Goal: Task Accomplishment & Management: Manage account settings

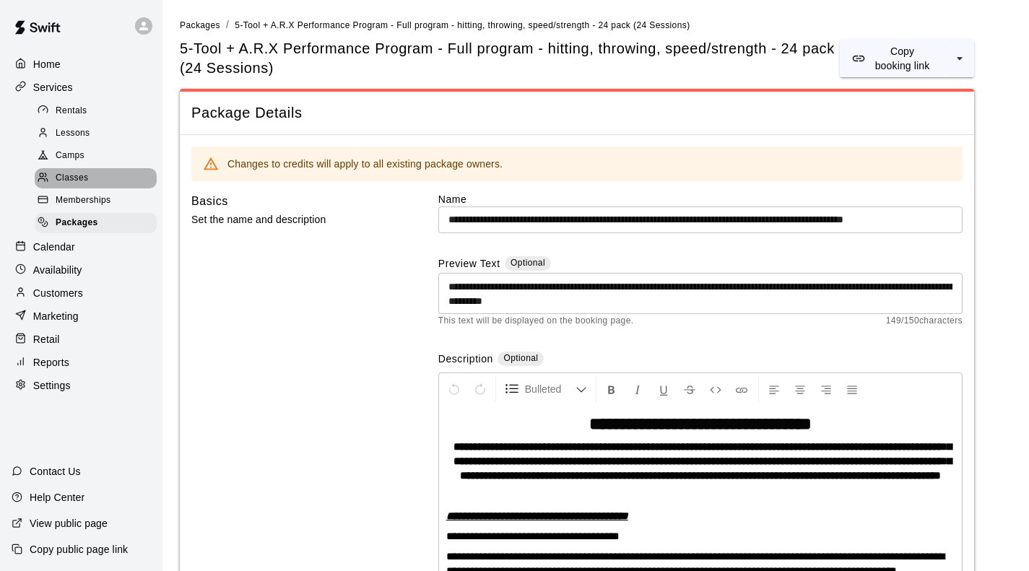
click at [74, 185] on span "Classes" at bounding box center [72, 178] width 32 height 14
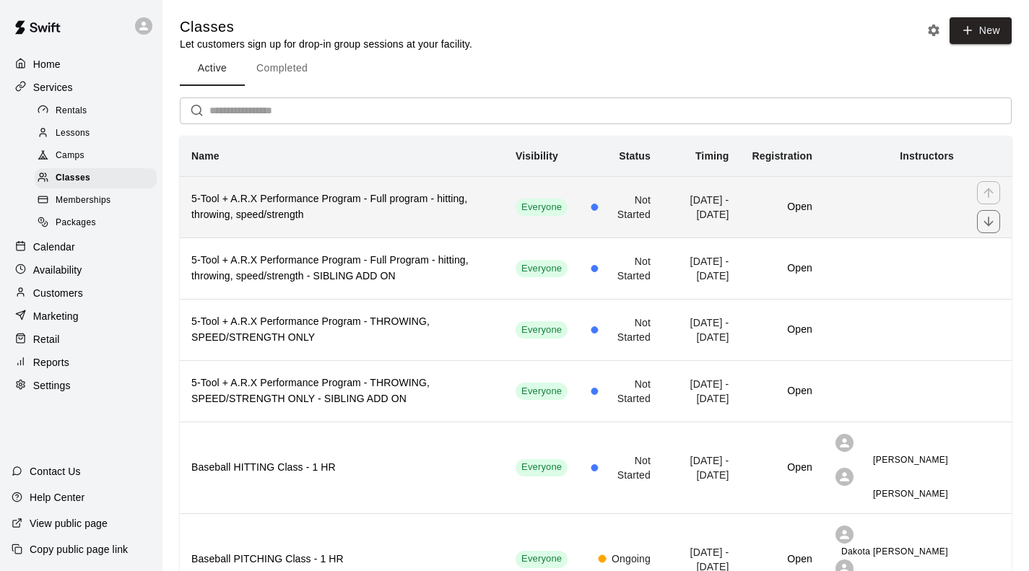
click at [262, 219] on h6 "5-Tool + A.R.X Performance Program - Full program - hitting, throwing, speed/st…" at bounding box center [341, 207] width 301 height 32
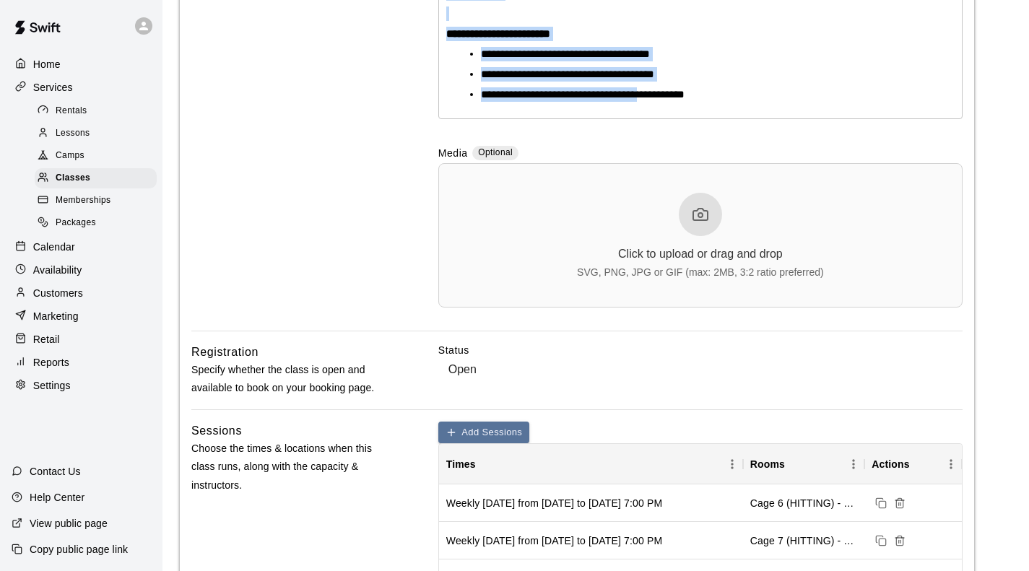
scroll to position [1083, 0]
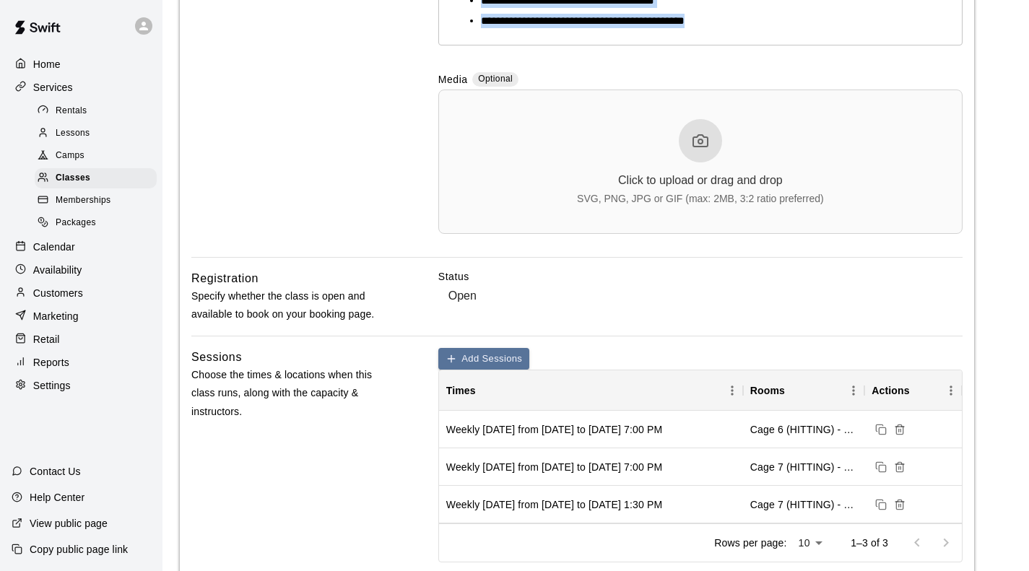
drag, startPoint x: 538, startPoint y: 78, endPoint x: 721, endPoint y: 82, distance: 182.6
copy div "**********"
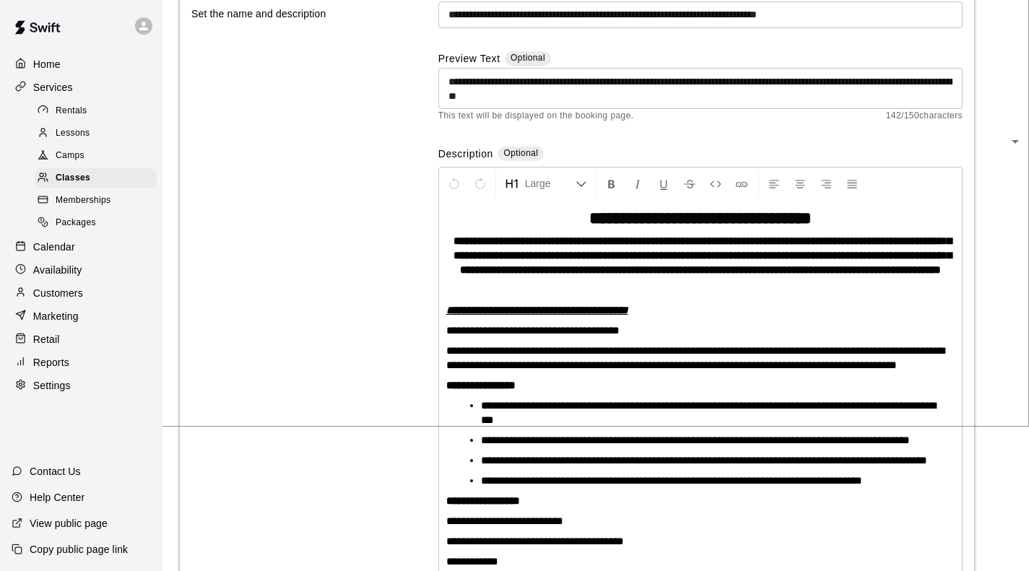
scroll to position [0, 0]
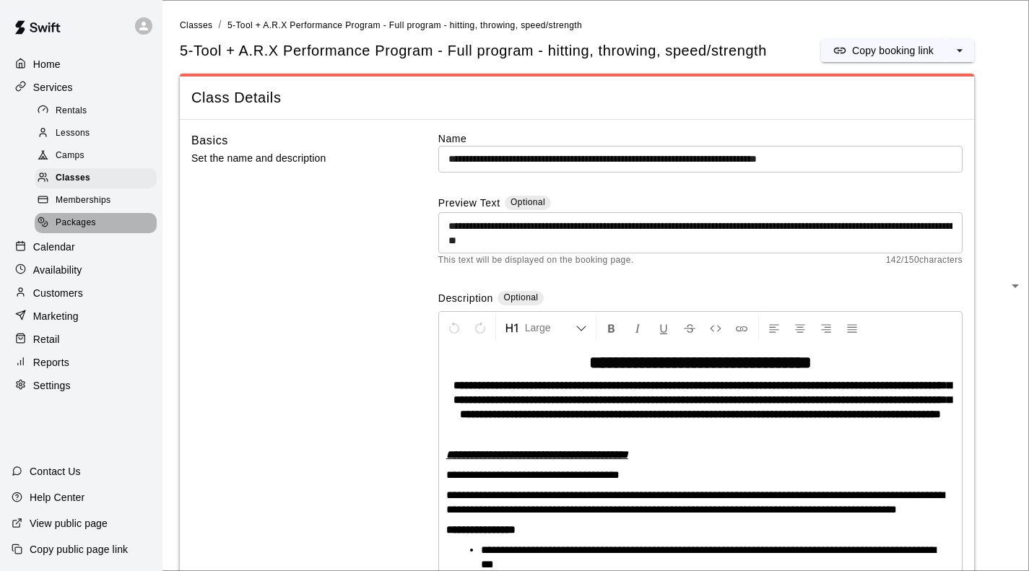
click at [70, 230] on span "Packages" at bounding box center [76, 223] width 40 height 14
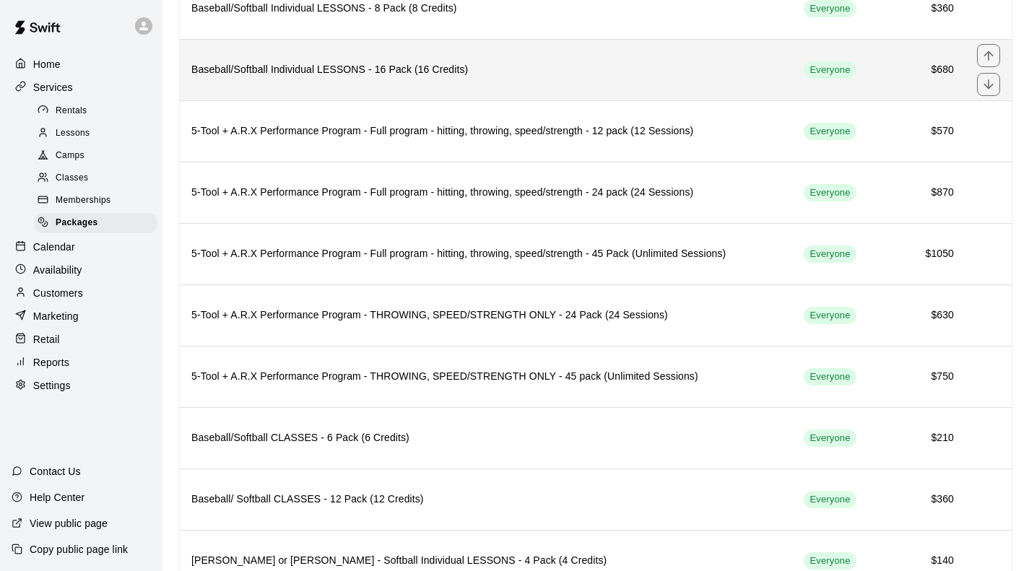
scroll to position [226, 0]
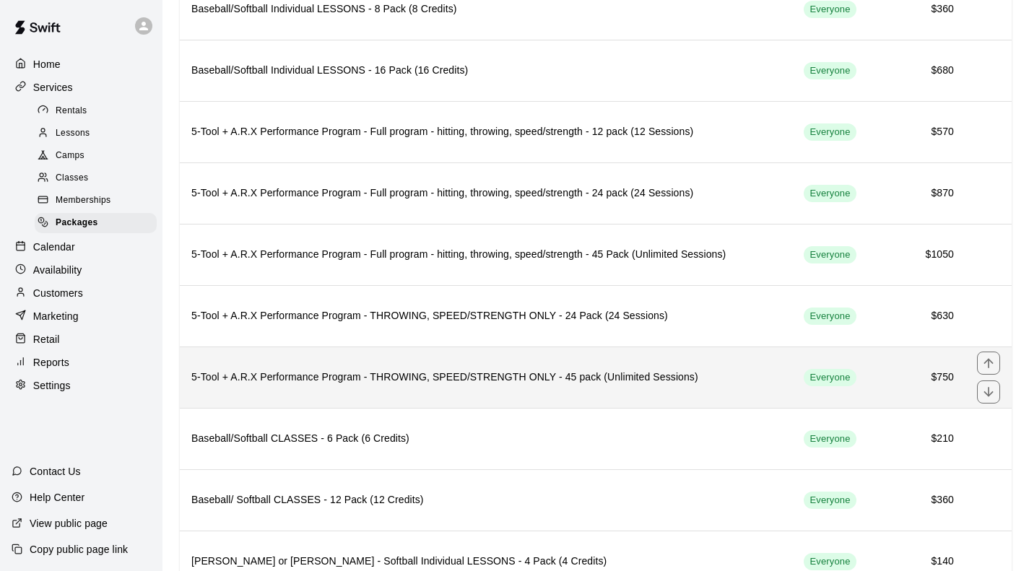
click at [279, 382] on h6 "5-Tool + A.R.X Performance Program - THROWING, SPEED/STRENGTH ONLY - 45 pack (U…" at bounding box center [485, 378] width 589 height 16
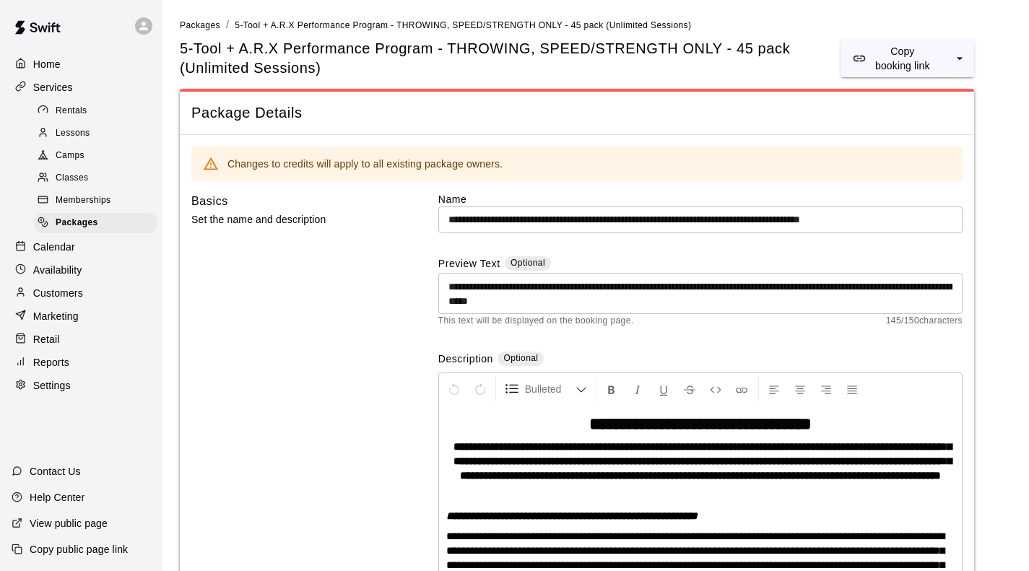
click at [77, 181] on span "Classes" at bounding box center [72, 178] width 32 height 14
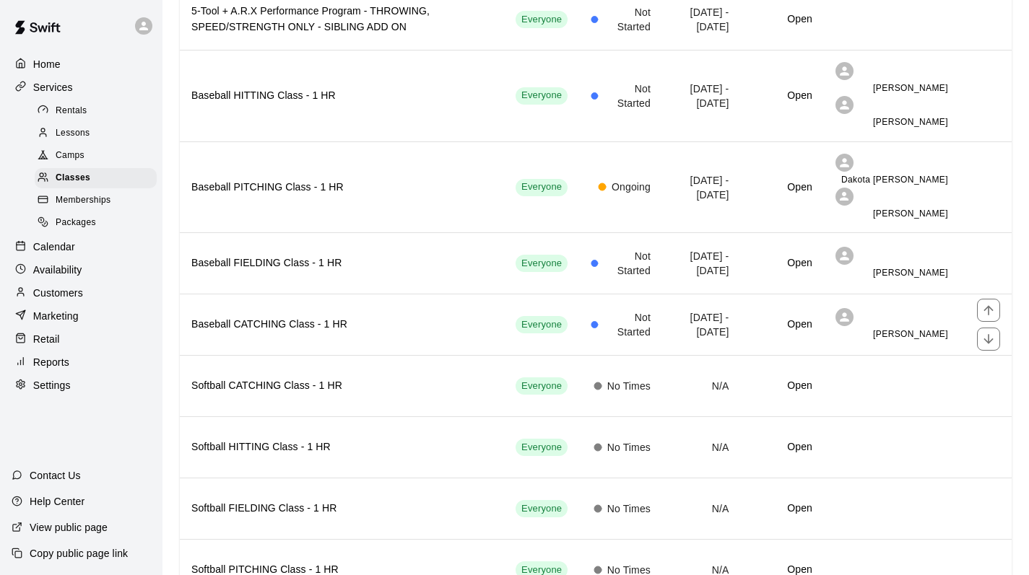
scroll to position [355, 0]
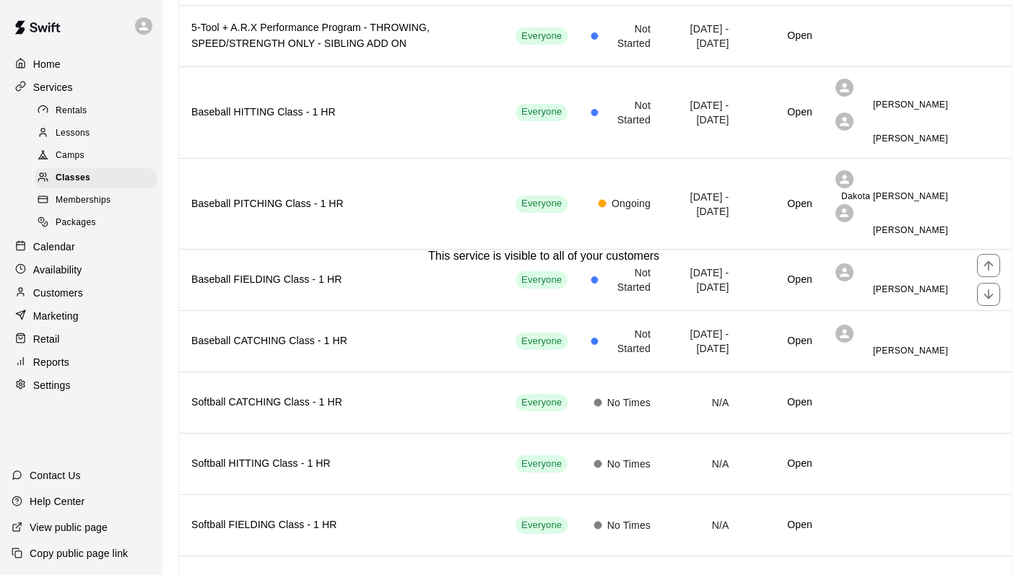
click at [61, 253] on p "Calendar" at bounding box center [54, 247] width 42 height 14
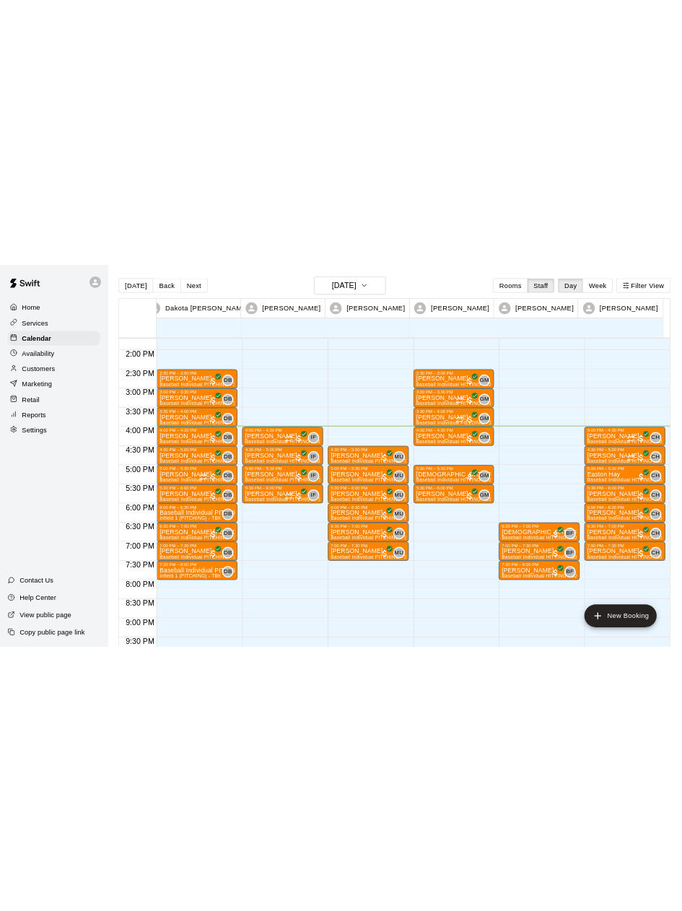
scroll to position [794, 0]
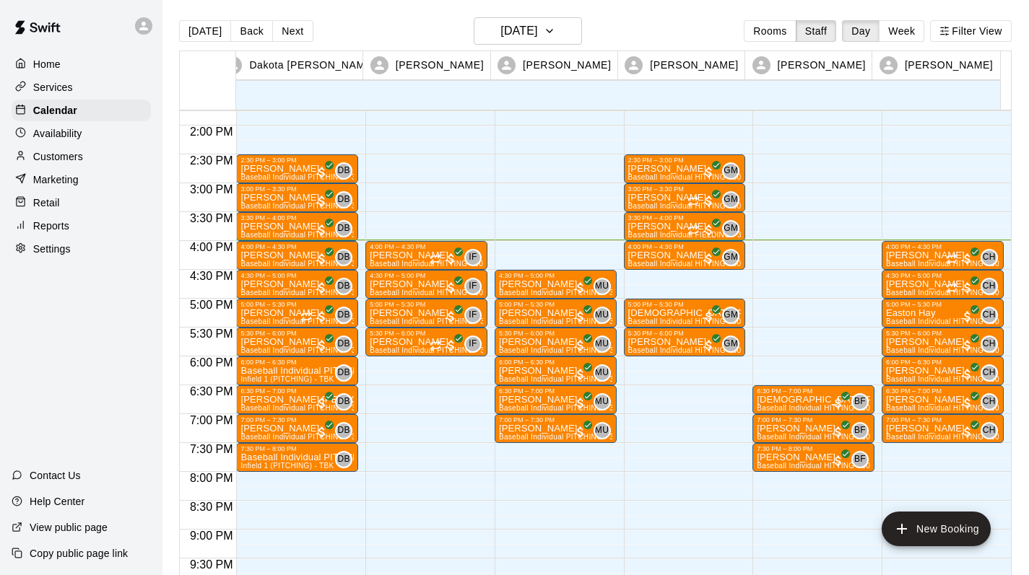
click at [671, 249] on div "4:00 PM – 4:30 PM" at bounding box center [684, 246] width 113 height 7
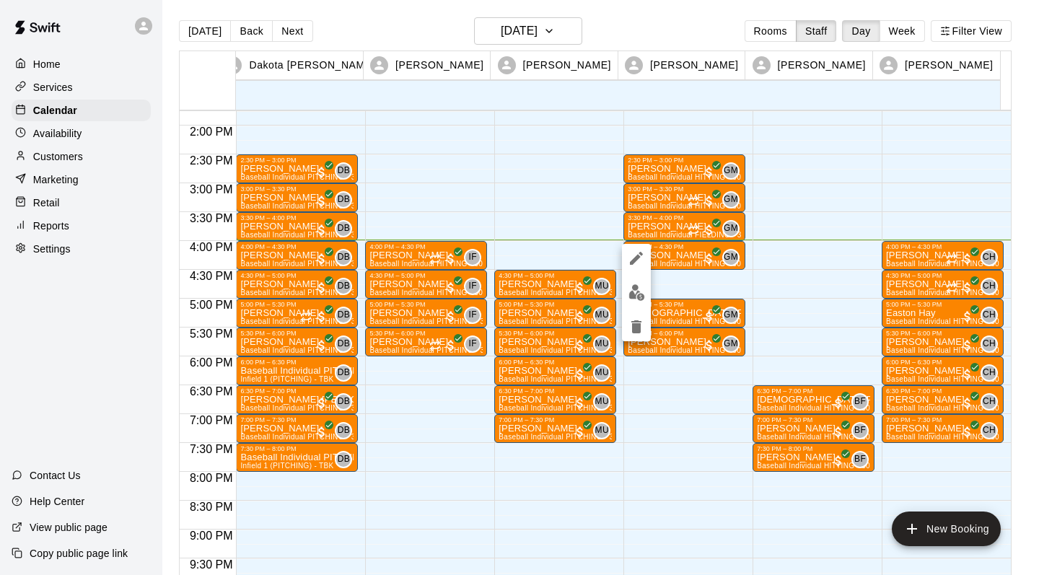
click at [637, 295] on img "edit" at bounding box center [637, 292] width 17 height 17
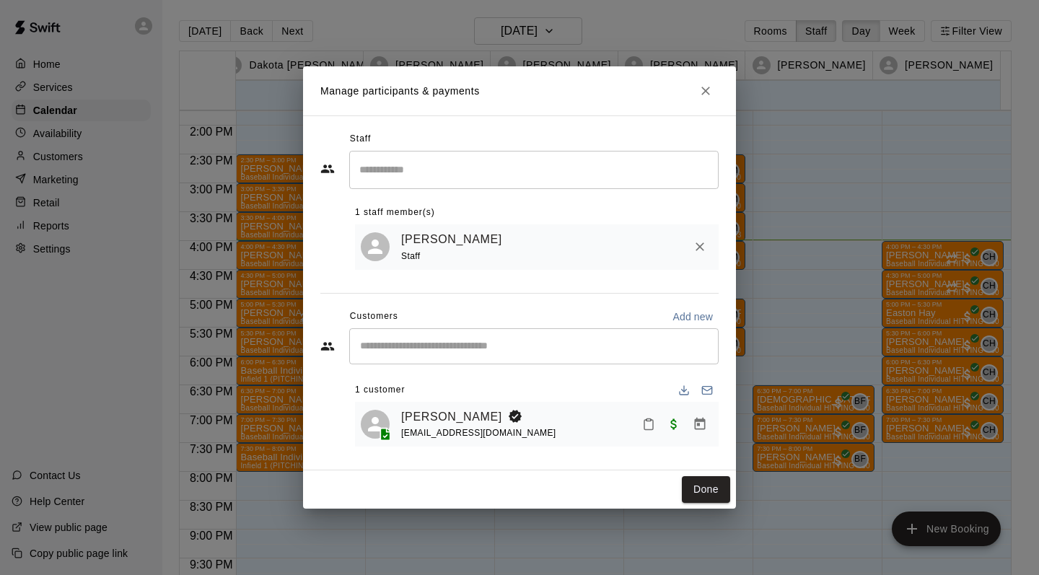
click at [650, 430] on icon "Mark attendance" at bounding box center [649, 425] width 9 height 10
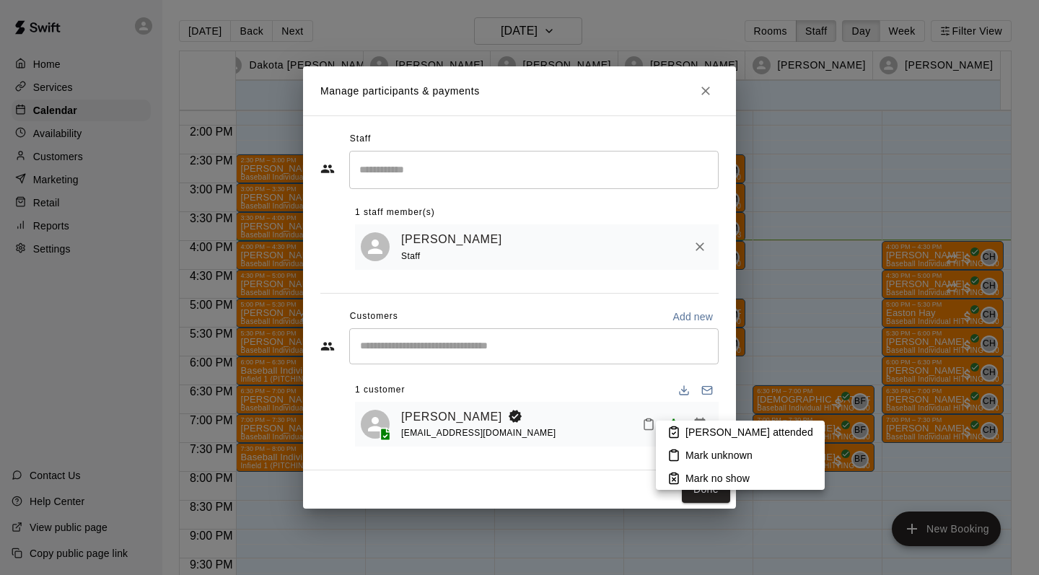
click at [717, 435] on p "[PERSON_NAME] attended" at bounding box center [750, 432] width 128 height 14
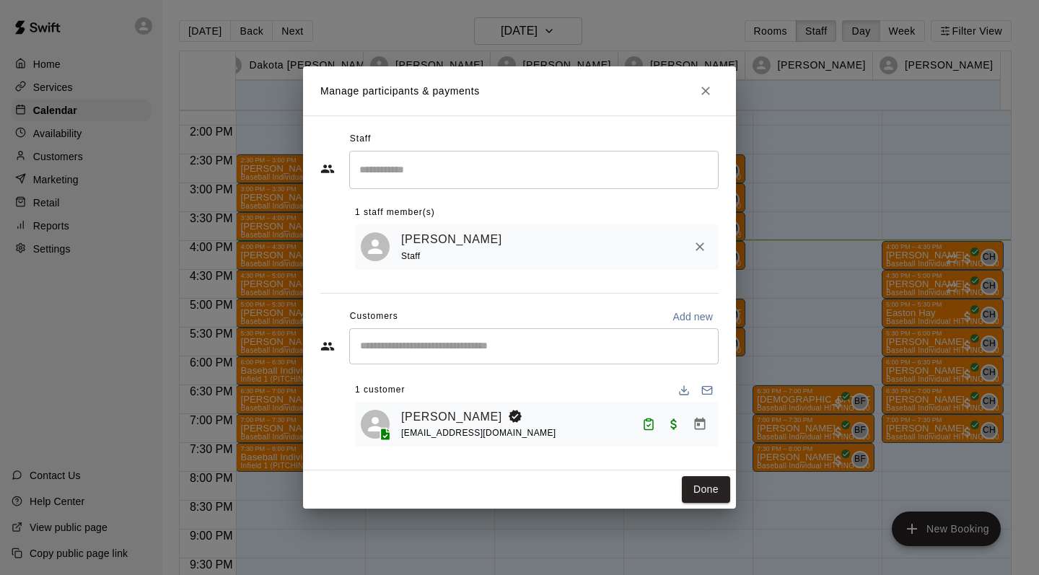
click at [715, 493] on button "Done" at bounding box center [706, 489] width 48 height 27
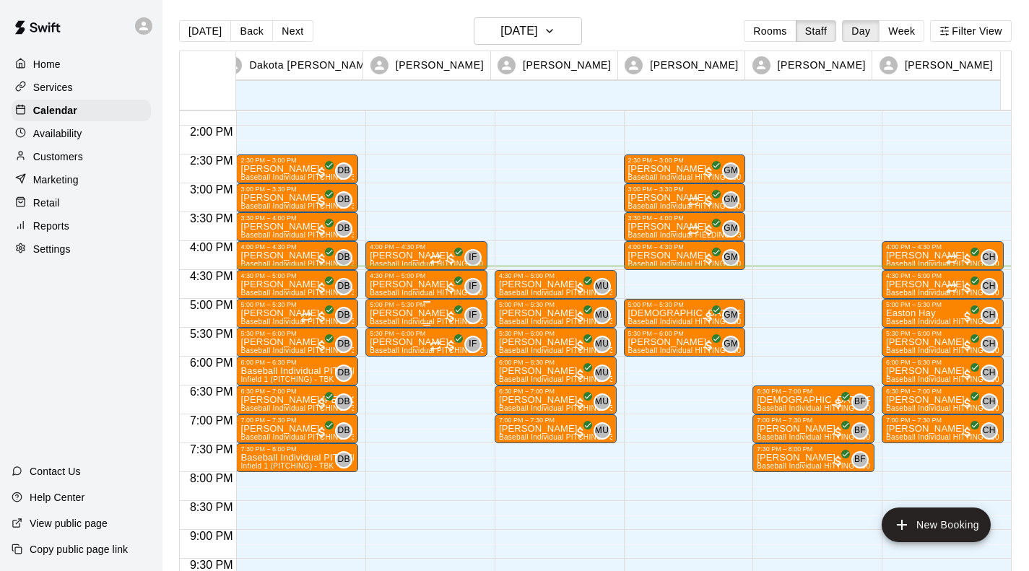
click at [388, 313] on p "[PERSON_NAME]" at bounding box center [426, 313] width 113 height 0
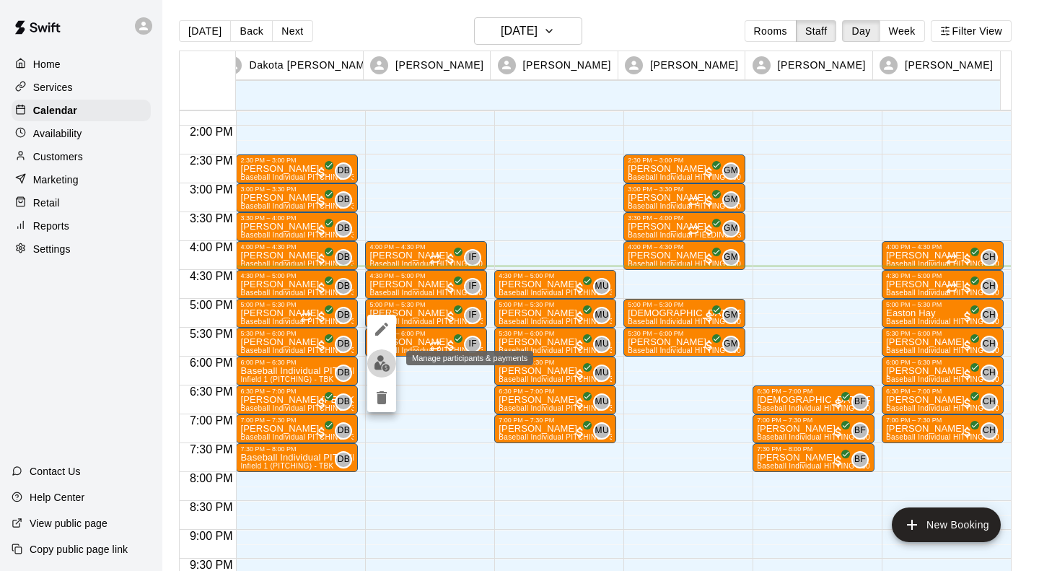
click at [377, 361] on img "edit" at bounding box center [382, 363] width 17 height 17
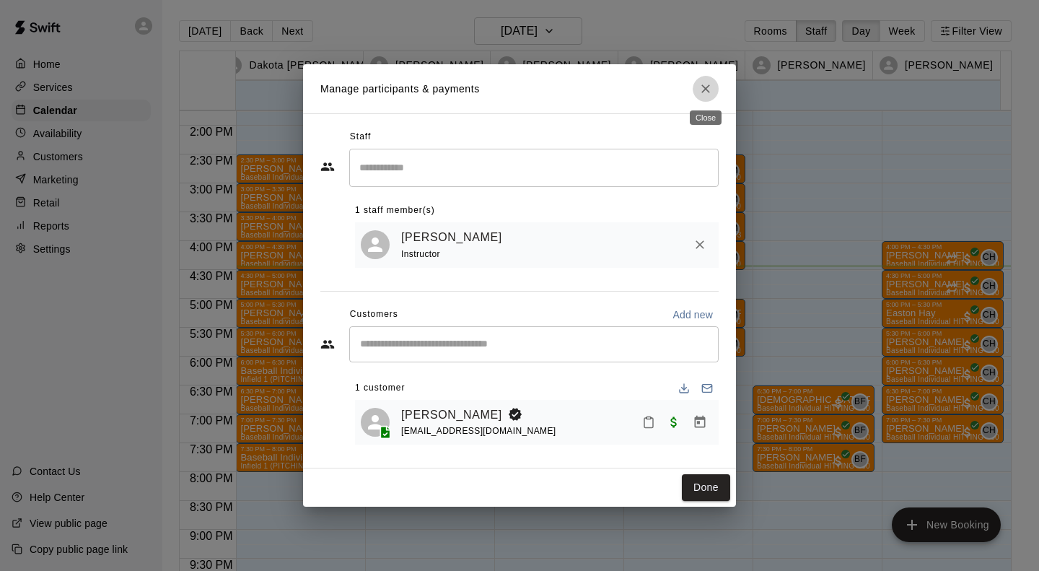
click at [701, 94] on icon "Close" at bounding box center [706, 89] width 14 height 14
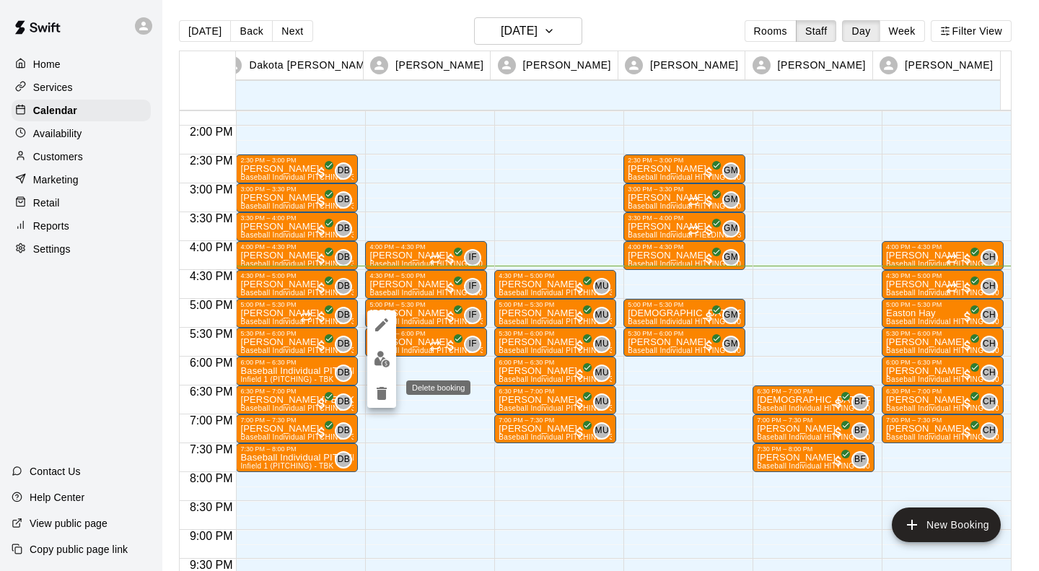
click at [380, 392] on icon "delete" at bounding box center [382, 393] width 10 height 13
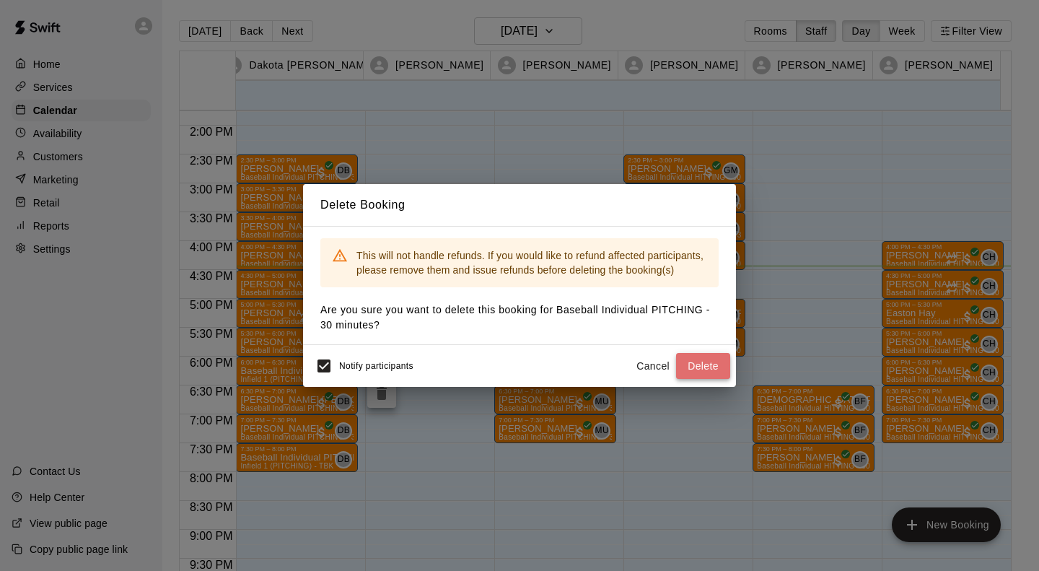
click at [696, 365] on button "Delete" at bounding box center [703, 366] width 54 height 27
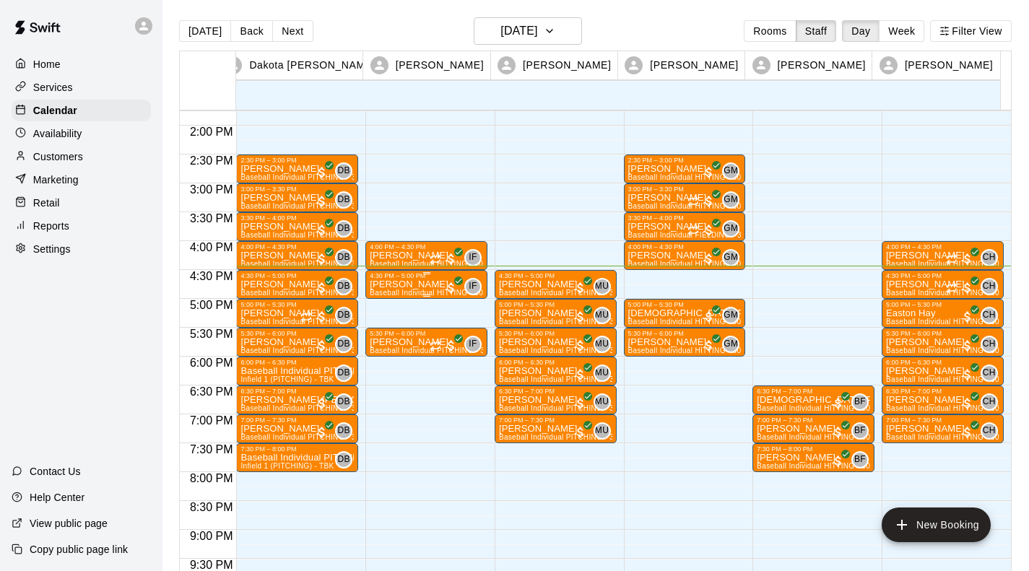
click at [389, 277] on div "4:30 PM – 5:00 PM" at bounding box center [426, 275] width 113 height 7
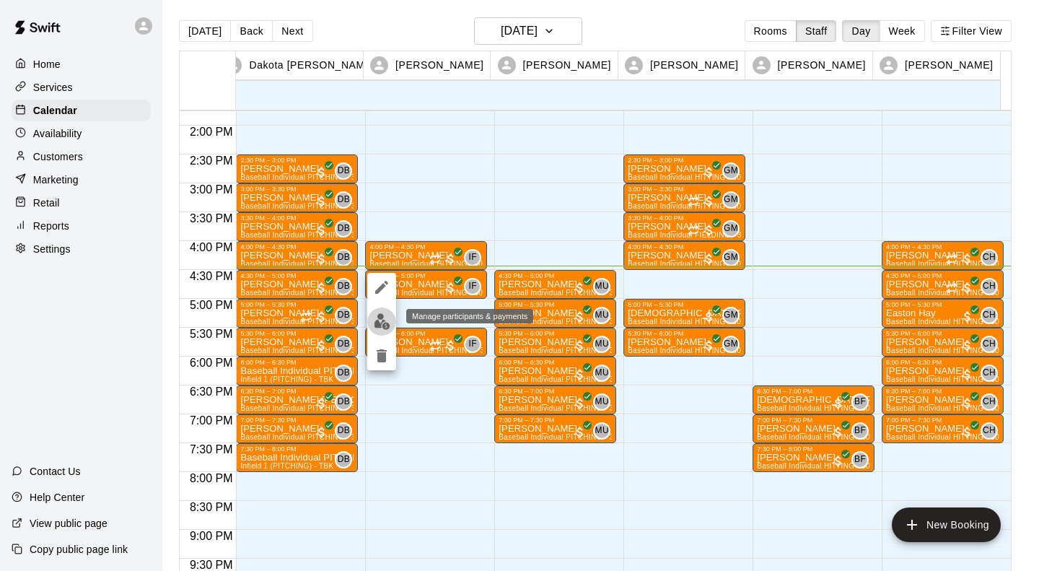
click at [380, 316] on img "edit" at bounding box center [382, 321] width 17 height 17
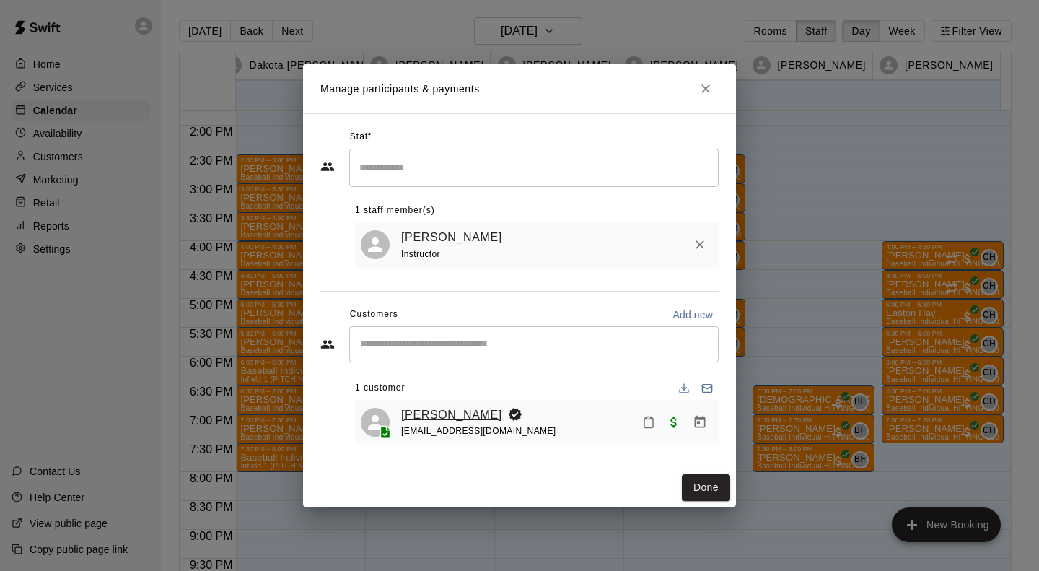
click at [427, 414] on link "[PERSON_NAME]" at bounding box center [451, 415] width 101 height 19
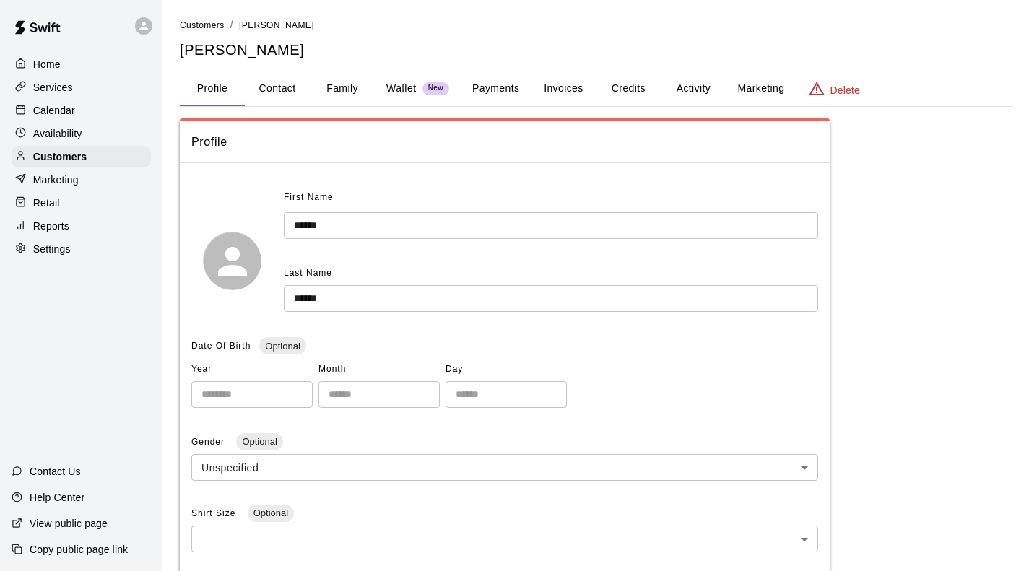
click at [681, 97] on button "Activity" at bounding box center [692, 88] width 65 height 35
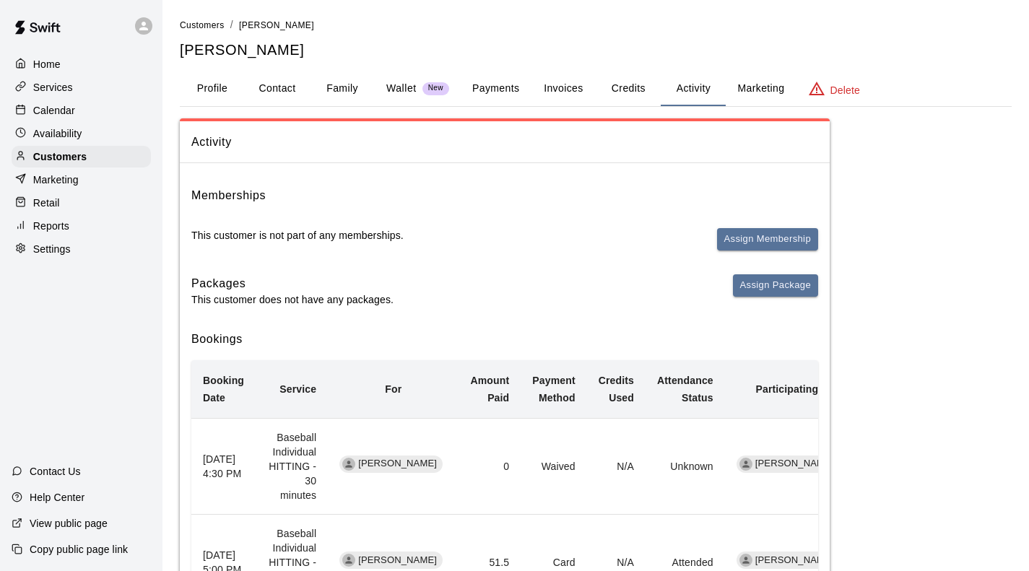
click at [639, 82] on button "Credits" at bounding box center [627, 88] width 65 height 35
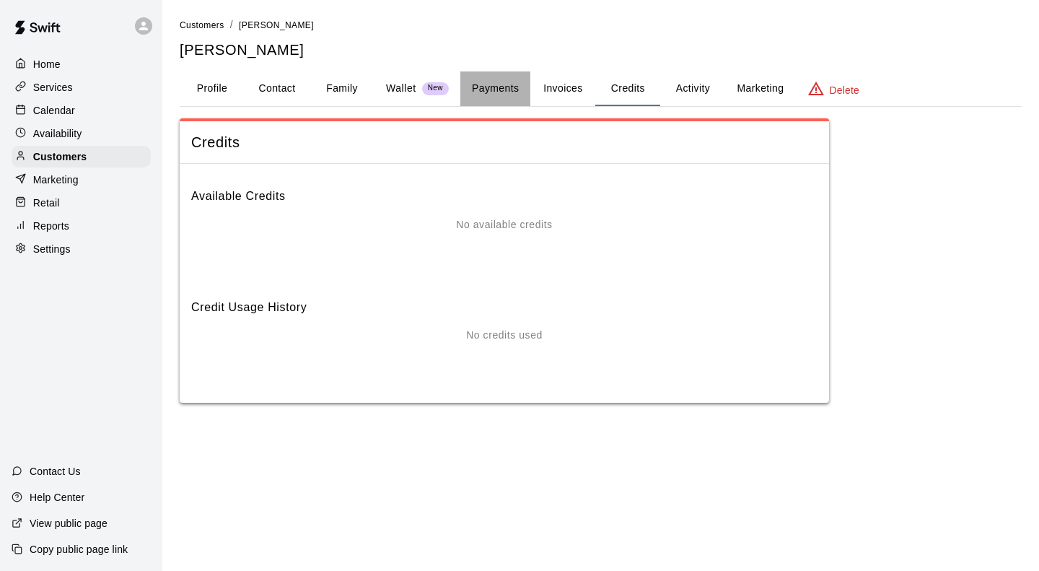
click at [500, 84] on button "Payments" at bounding box center [495, 88] width 70 height 35
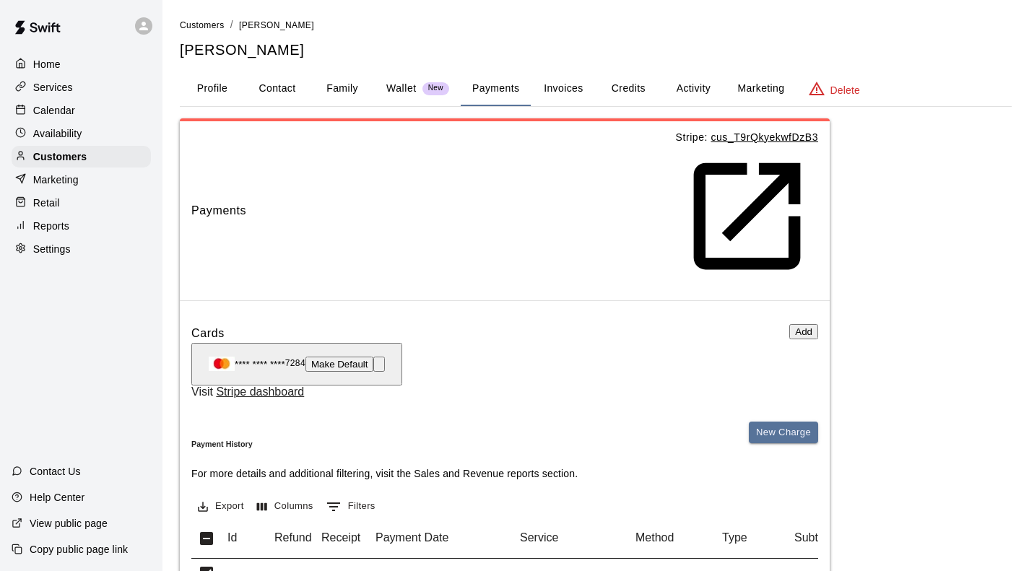
scroll to position [157, 0]
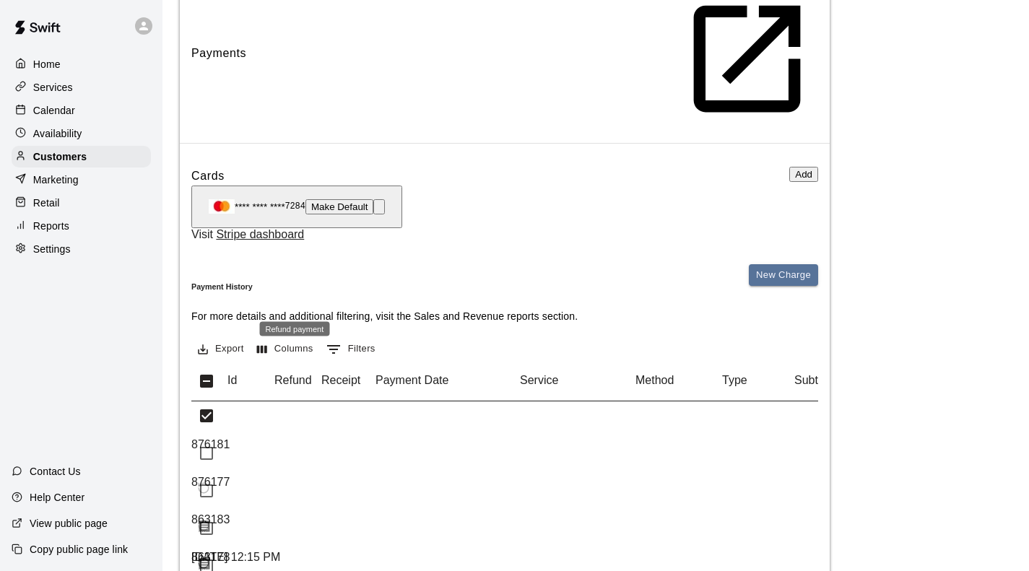
click at [216, 481] on span "Refund payment" at bounding box center [203, 487] width 25 height 12
click at [60, 111] on p "Calendar" at bounding box center [54, 110] width 42 height 14
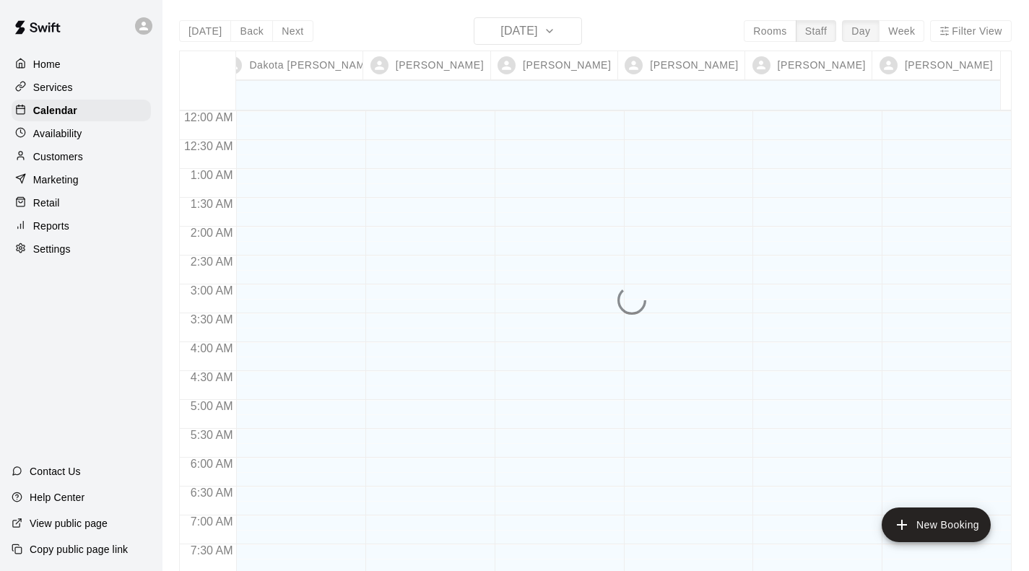
scroll to position [910, 0]
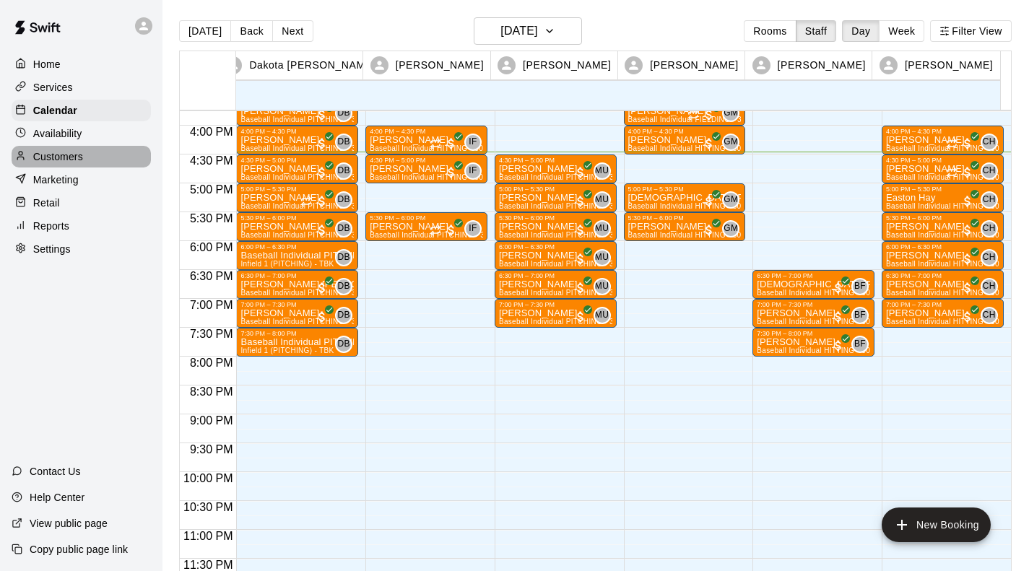
click at [62, 157] on p "Customers" at bounding box center [58, 156] width 50 height 14
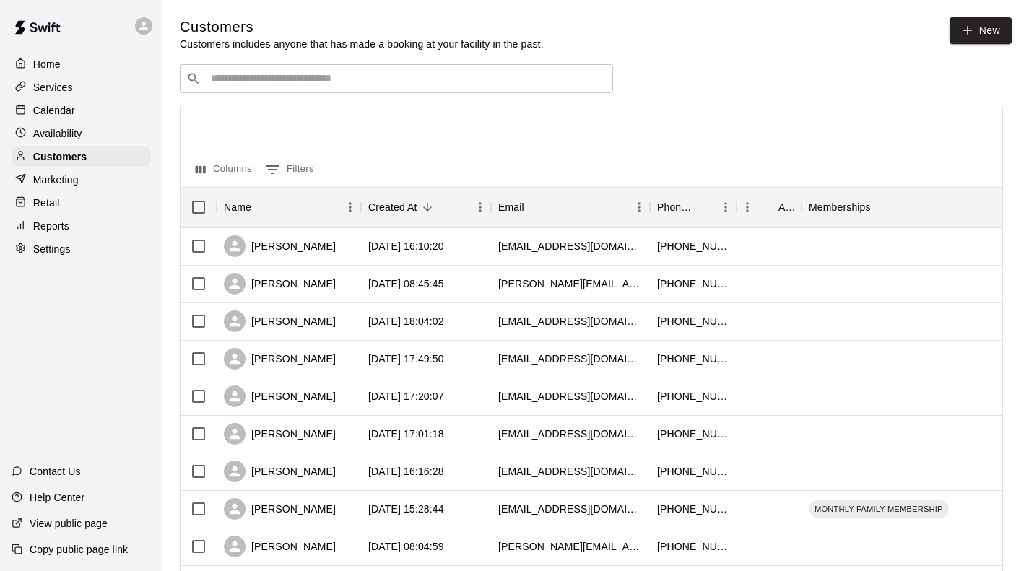
click at [266, 69] on div "​ ​" at bounding box center [396, 78] width 433 height 29
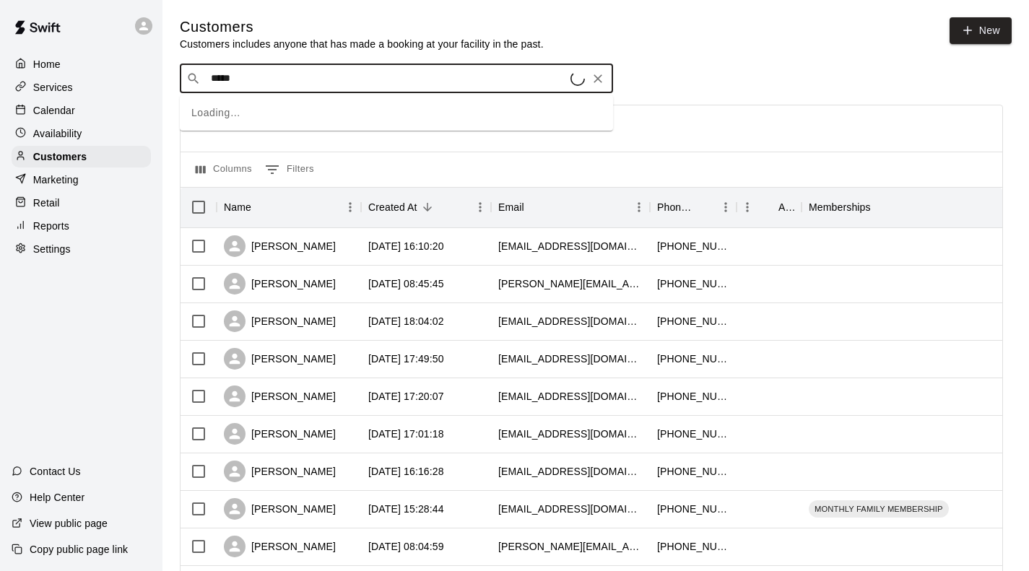
type input "******"
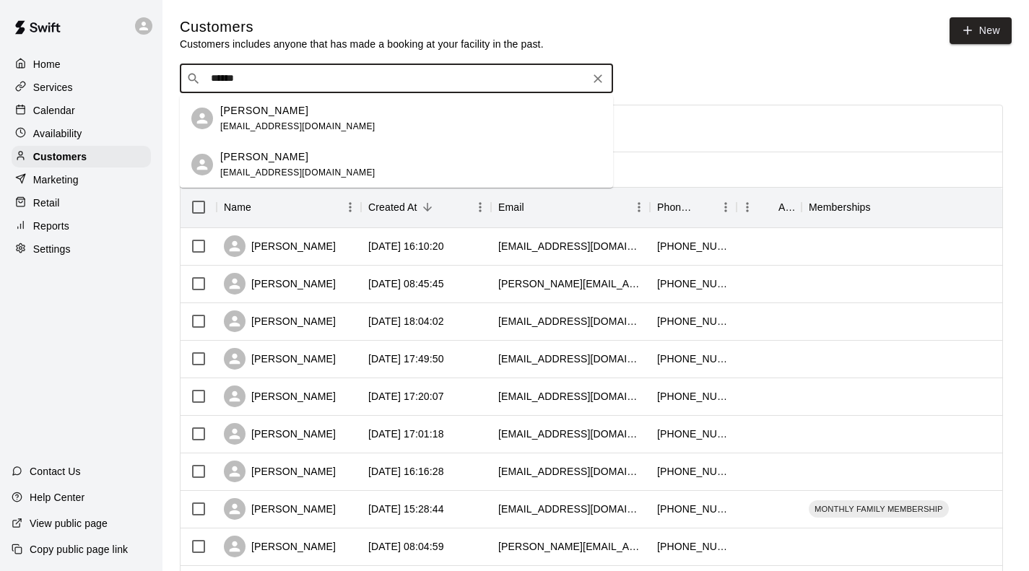
click at [370, 112] on div "[PERSON_NAME] [EMAIL_ADDRESS][DOMAIN_NAME]" at bounding box center [410, 118] width 381 height 31
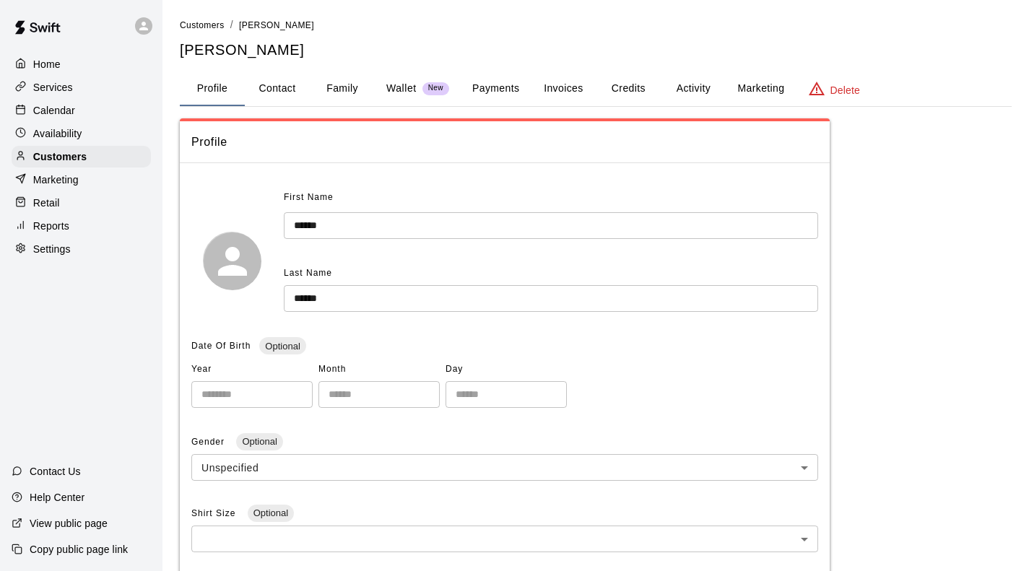
click at [696, 90] on button "Activity" at bounding box center [692, 88] width 65 height 35
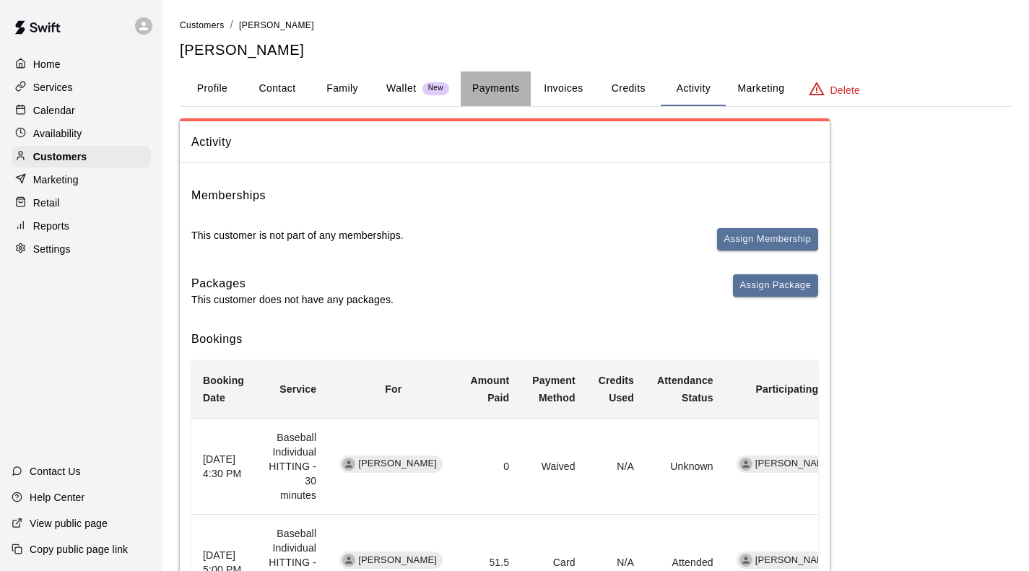
click at [500, 90] on button "Payments" at bounding box center [495, 88] width 70 height 35
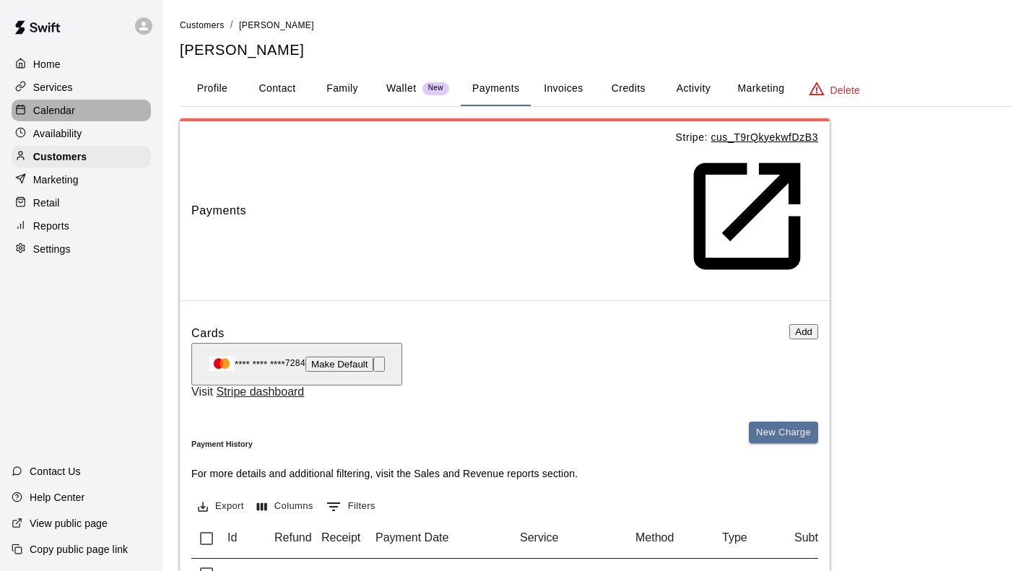
click at [42, 115] on p "Calendar" at bounding box center [54, 110] width 42 height 14
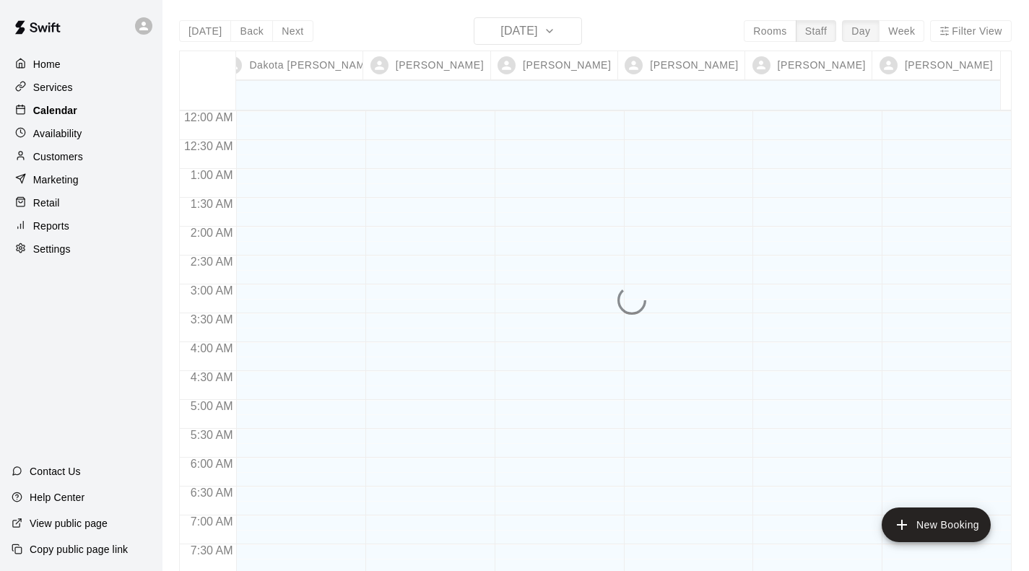
scroll to position [910, 0]
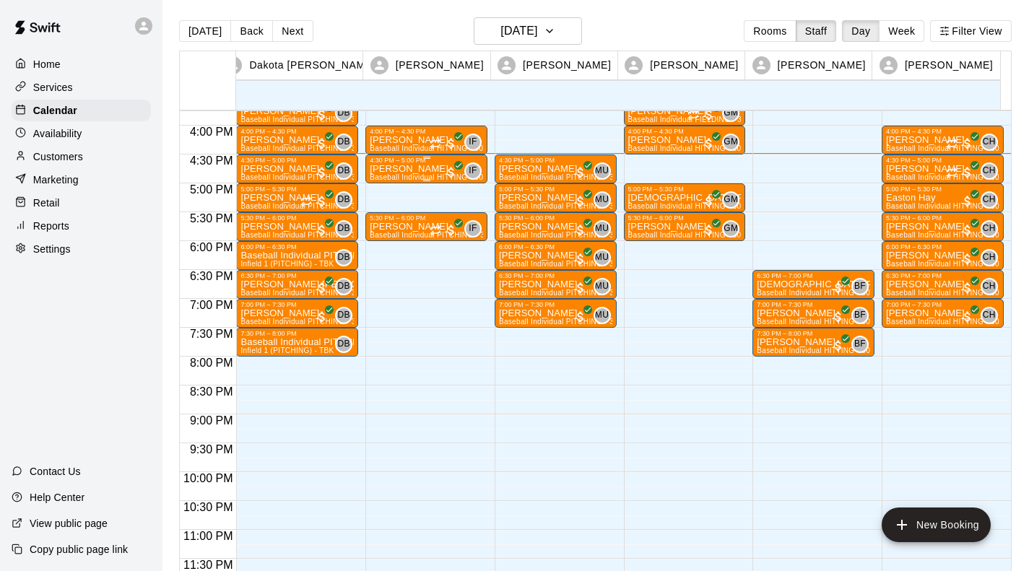
click at [427, 172] on div "[PERSON_NAME] Baseball Individual HITTING - 30 minutes (Cage 2 (HITTING)- Hit T…" at bounding box center [426, 449] width 113 height 571
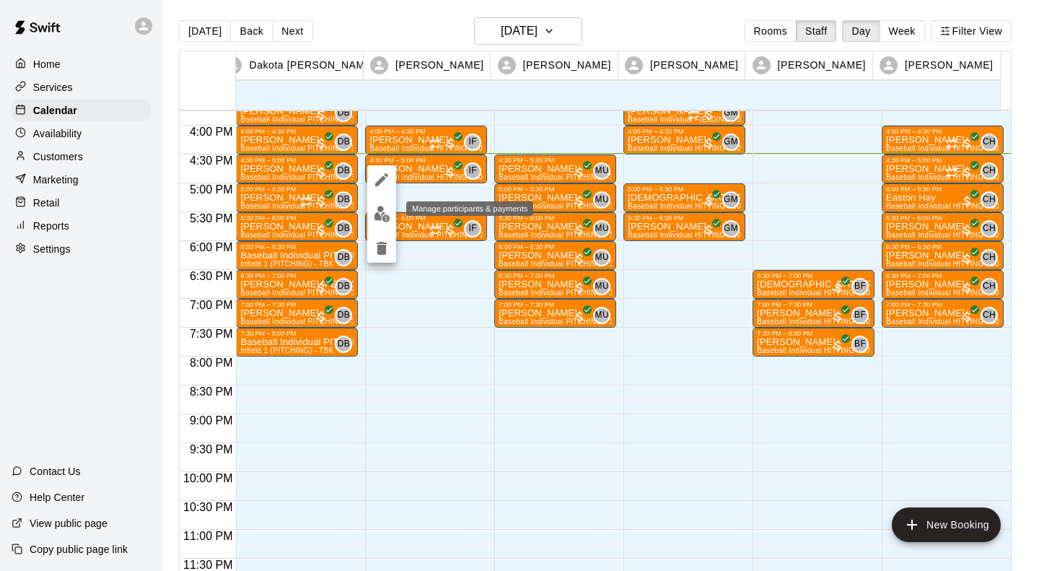
click at [385, 213] on img "edit" at bounding box center [382, 214] width 17 height 17
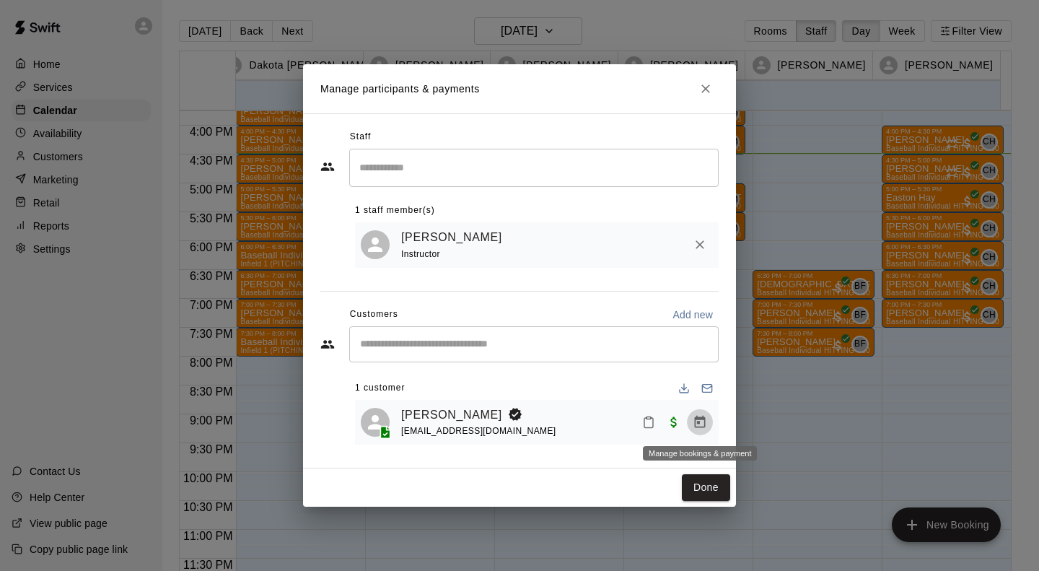
click at [699, 431] on button "Manage bookings & payment" at bounding box center [700, 422] width 26 height 26
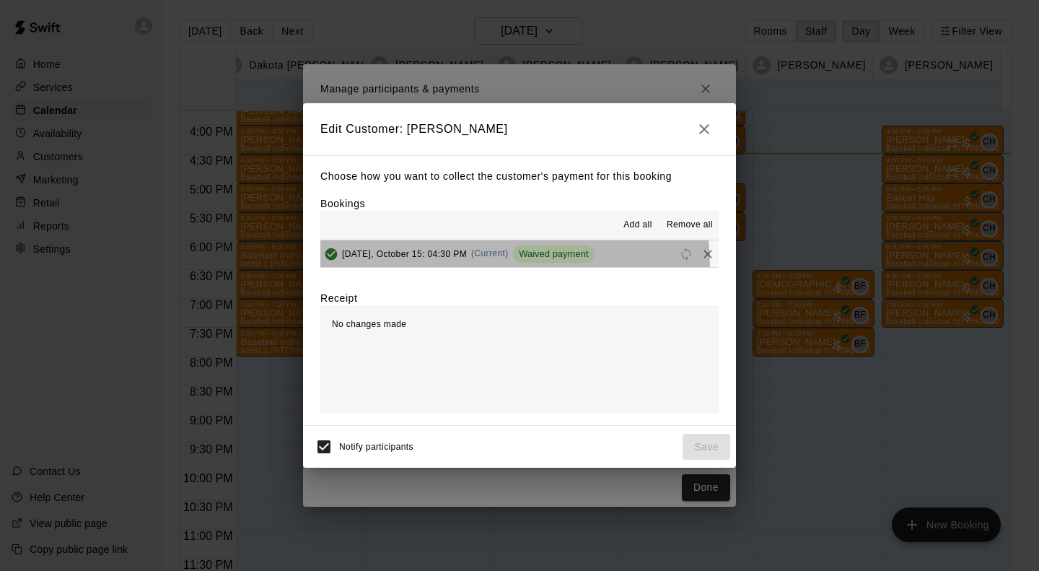
click at [470, 267] on button "[DATE], October 15: 04:30 PM (Current) Waived payment" at bounding box center [519, 253] width 398 height 27
click at [462, 257] on span "[DATE], October 15: 04:30 PM" at bounding box center [404, 253] width 125 height 10
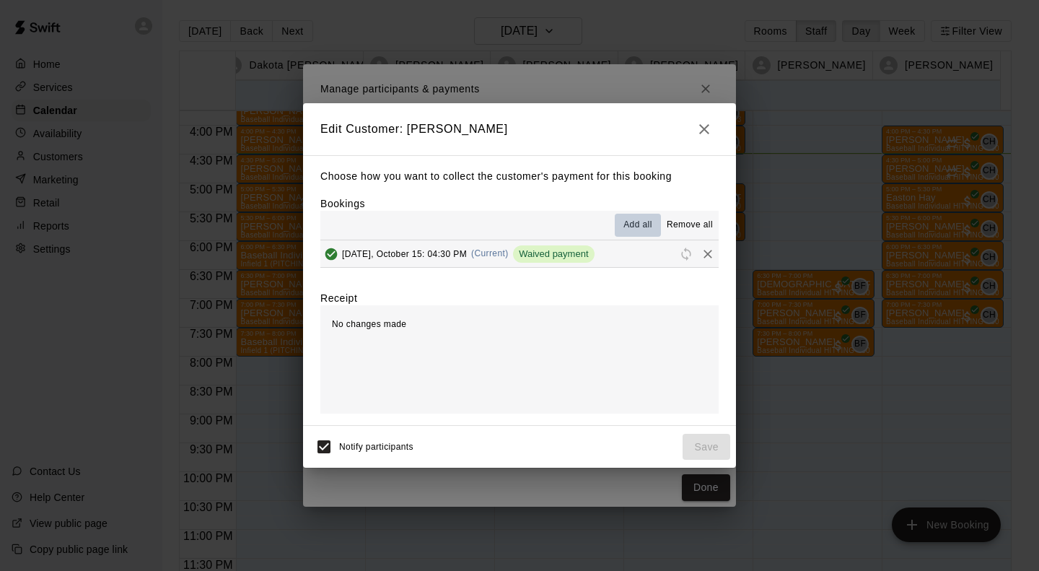
click at [625, 229] on span "Add all" at bounding box center [638, 225] width 29 height 14
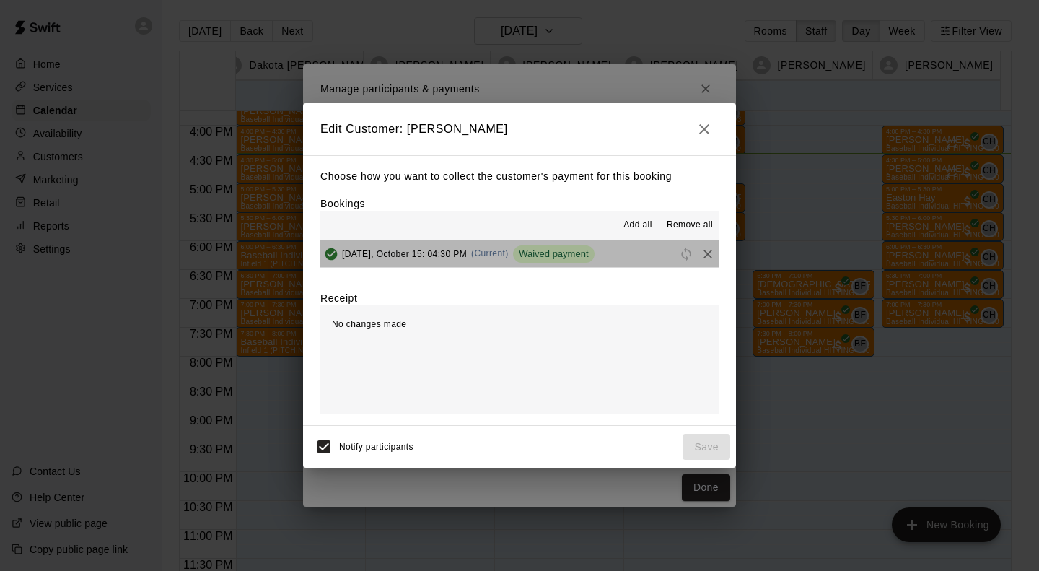
click at [579, 253] on span "Waived payment" at bounding box center [553, 253] width 81 height 11
click at [676, 256] on span "Reschedule" at bounding box center [687, 253] width 22 height 11
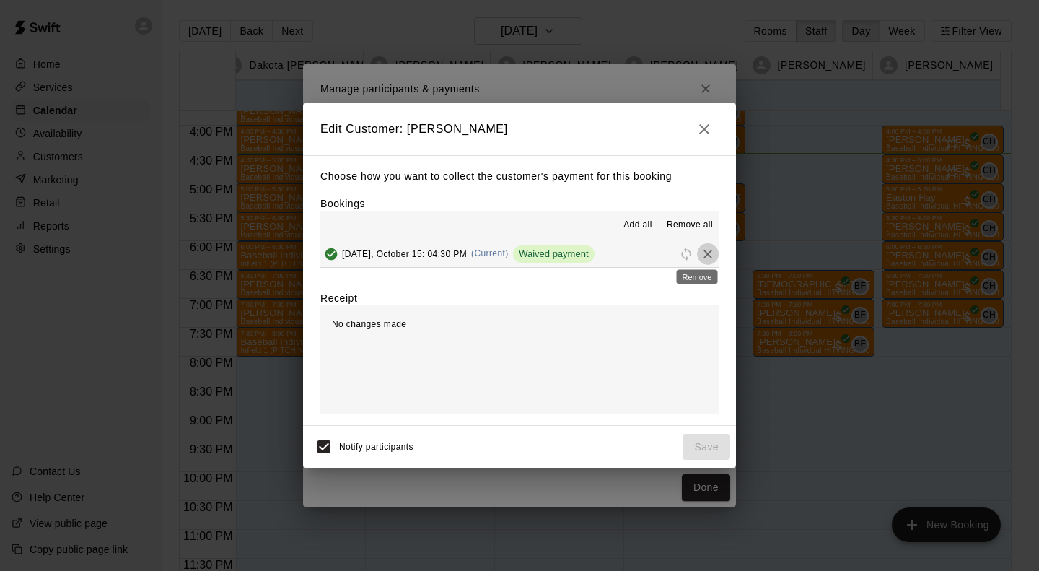
click at [701, 253] on icon "Remove" at bounding box center [708, 254] width 14 height 14
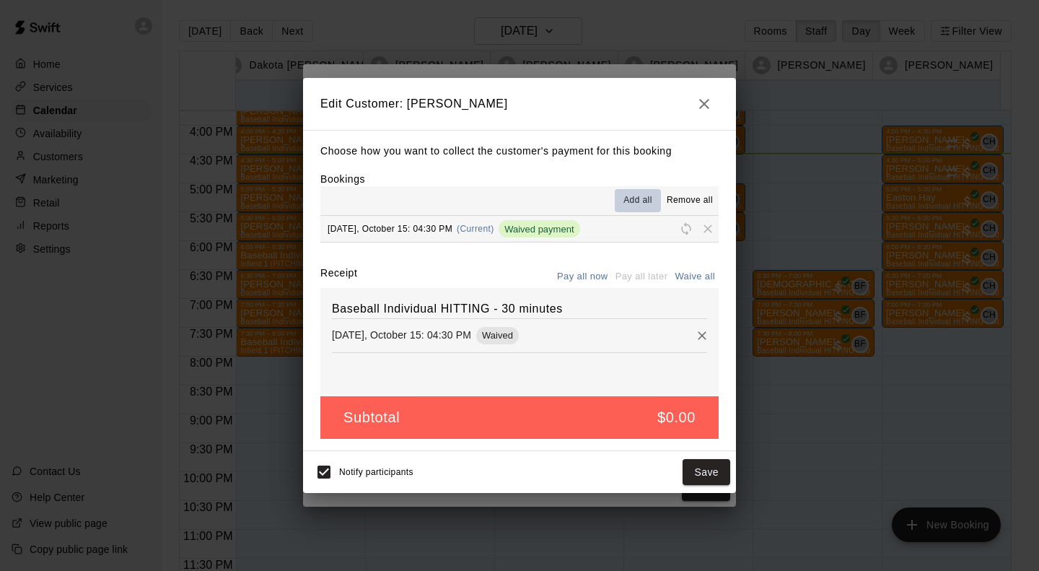
click at [625, 202] on span "Add all" at bounding box center [638, 200] width 29 height 14
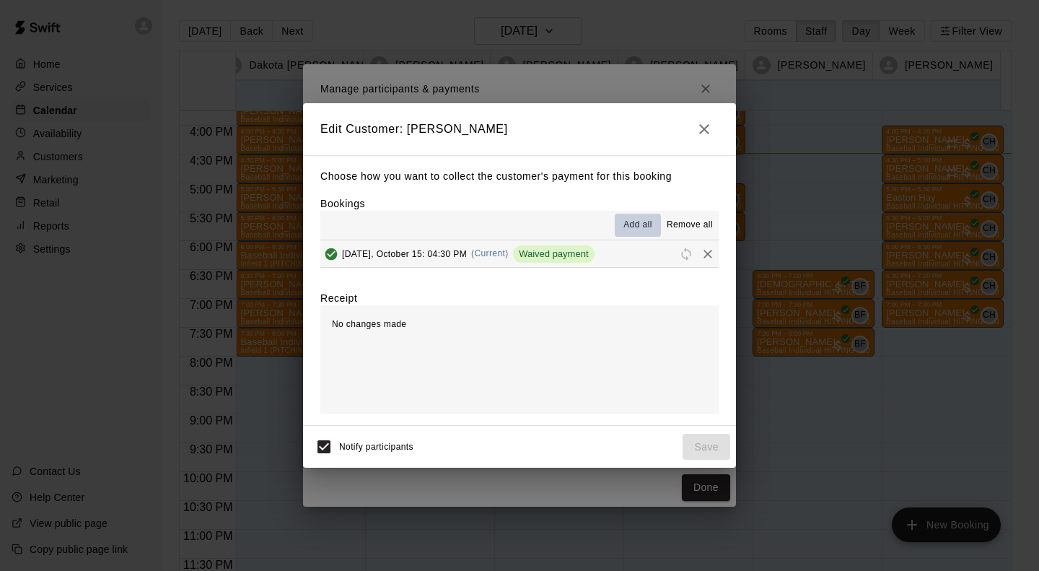
click at [635, 225] on span "Add all" at bounding box center [638, 225] width 29 height 14
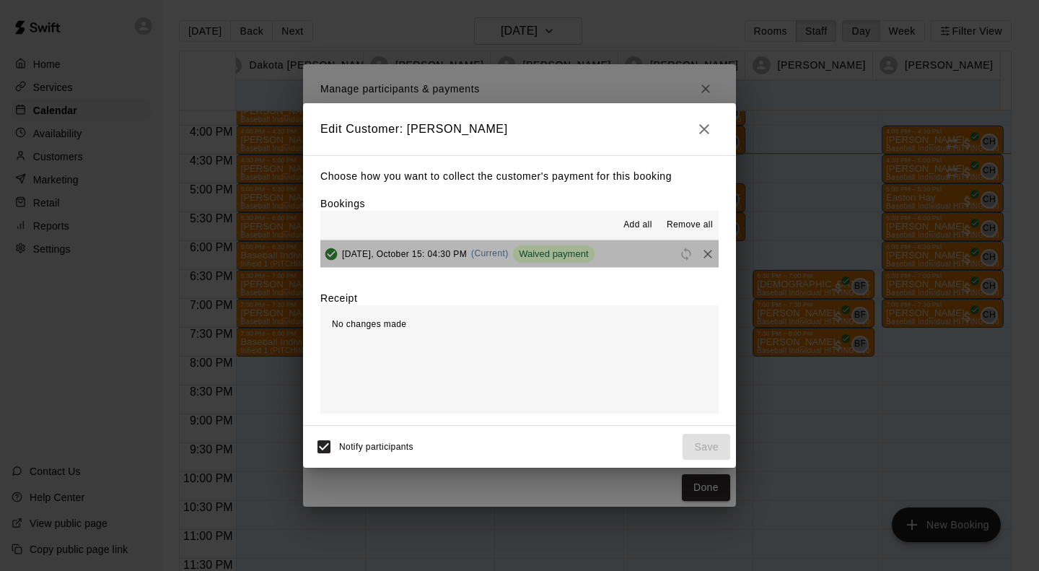
click at [562, 249] on span "Waived payment" at bounding box center [553, 253] width 81 height 11
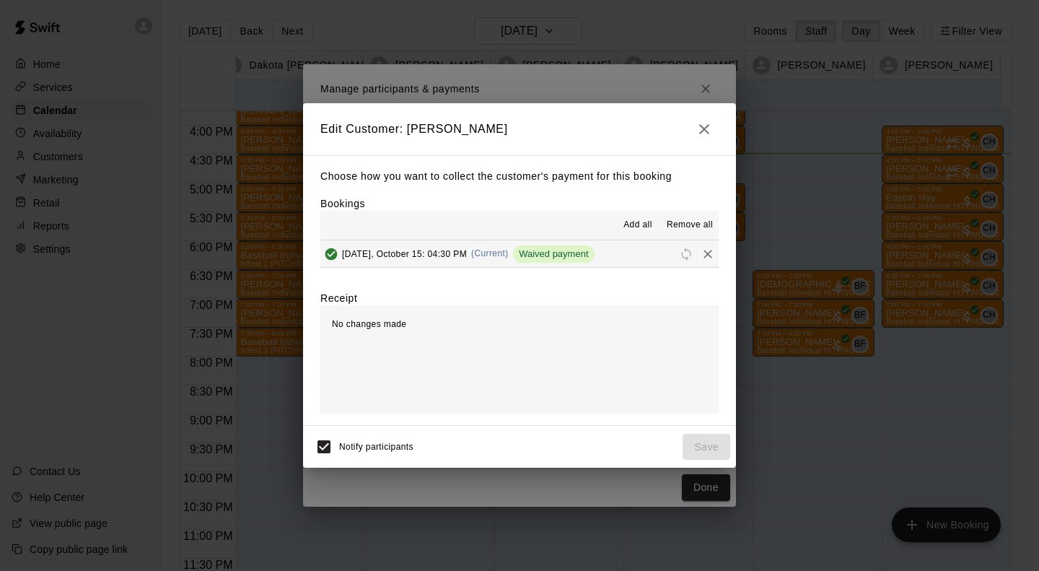
click at [562, 249] on span "Waived payment" at bounding box center [553, 253] width 81 height 11
click at [704, 134] on icon "button" at bounding box center [704, 129] width 17 height 17
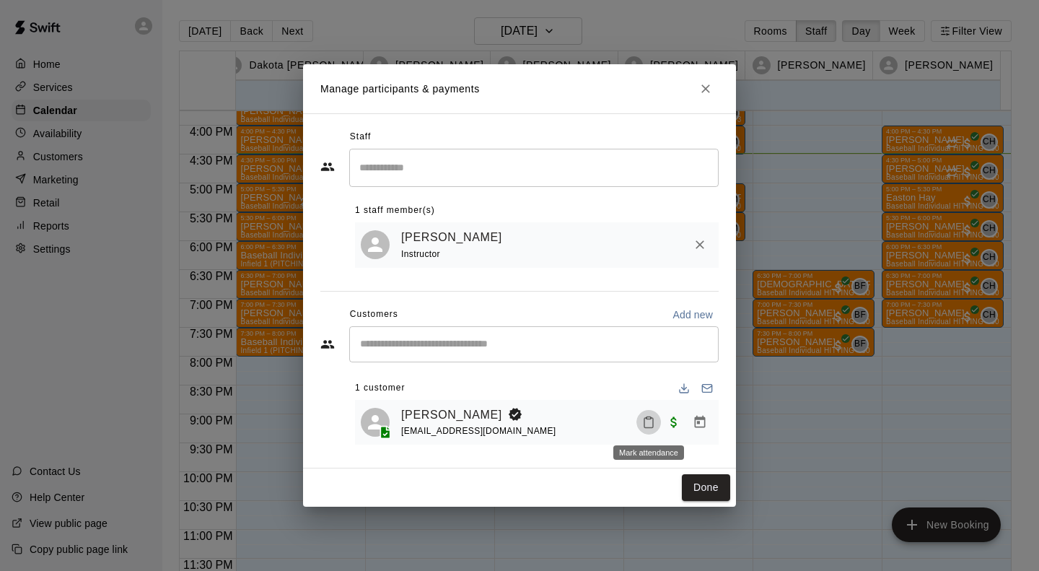
click at [657, 419] on button "Mark attendance" at bounding box center [649, 422] width 25 height 25
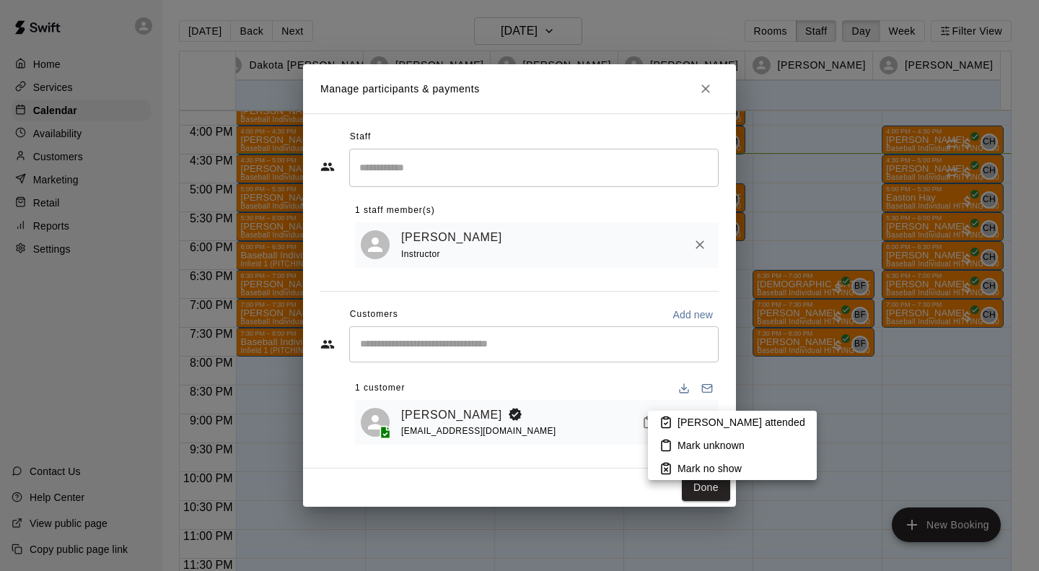
click at [691, 417] on p "[PERSON_NAME] attended" at bounding box center [742, 422] width 128 height 14
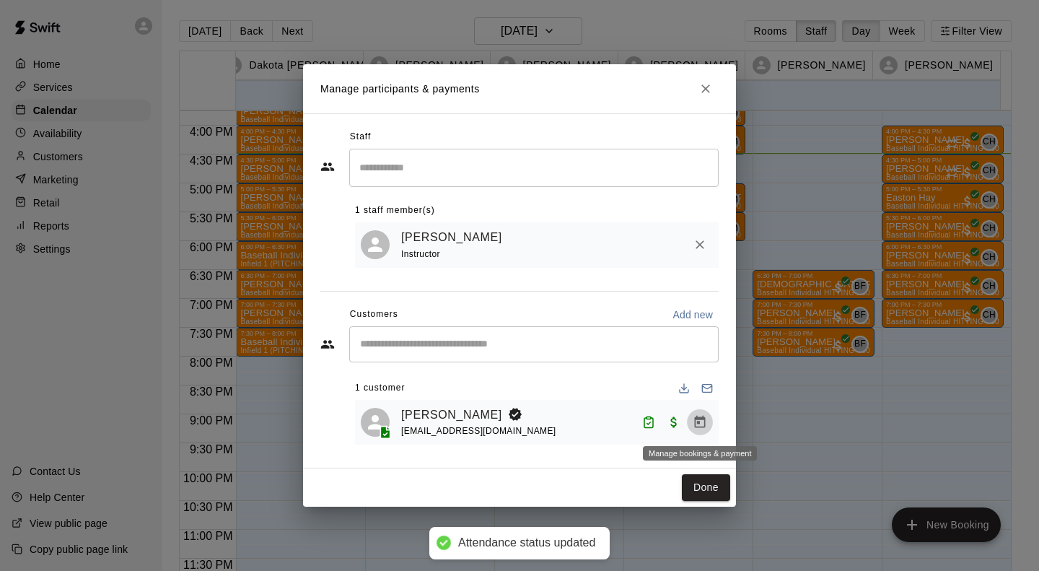
click at [702, 420] on icon "Manage bookings & payment" at bounding box center [700, 422] width 11 height 12
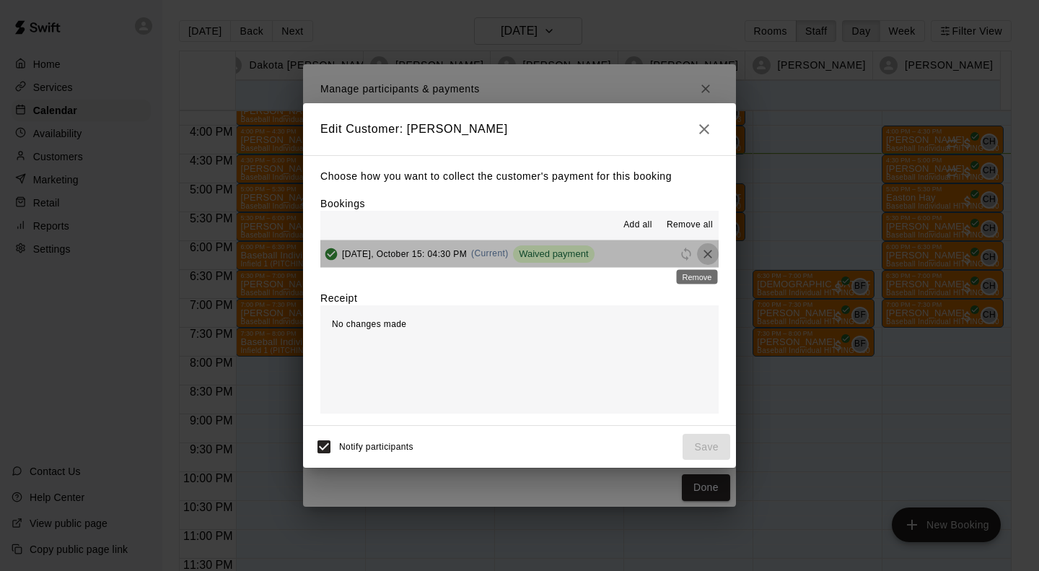
click at [704, 258] on icon "Remove" at bounding box center [708, 254] width 9 height 9
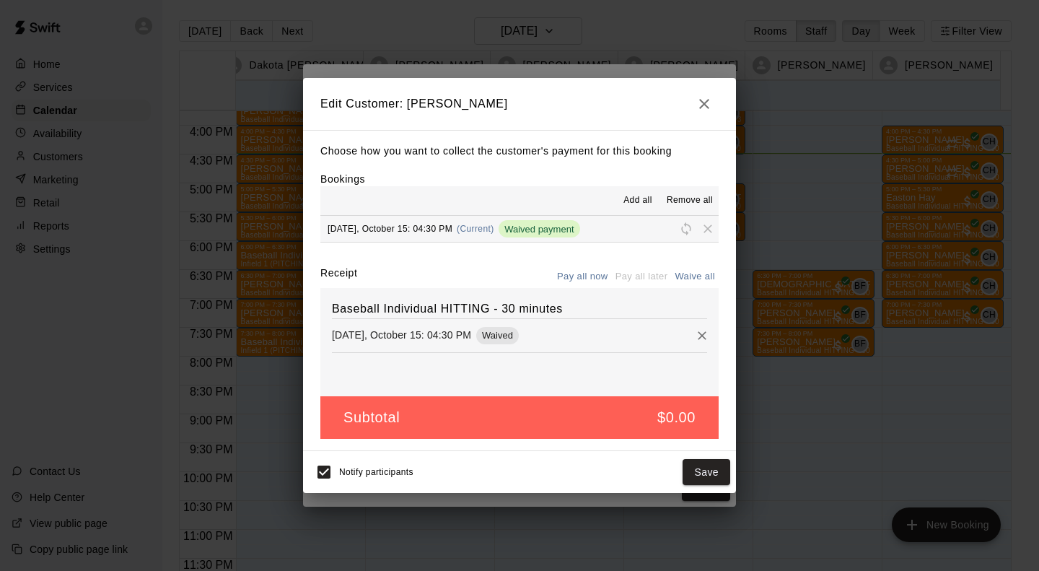
click at [682, 416] on h5 "$0.00" at bounding box center [677, 417] width 38 height 19
click at [673, 417] on h5 "$0.00" at bounding box center [677, 417] width 38 height 19
click at [634, 344] on div "[DATE], October 15: 04:30 PM Waived" at bounding box center [519, 336] width 375 height 22
click at [593, 280] on button "Pay all now" at bounding box center [583, 277] width 58 height 22
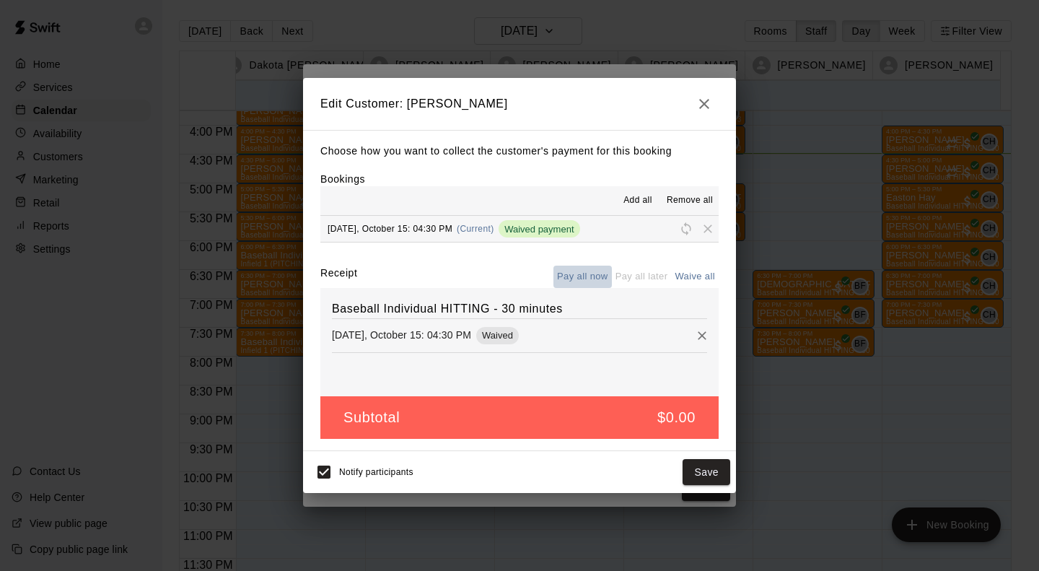
click at [593, 280] on button "Pay all now" at bounding box center [583, 277] width 58 height 22
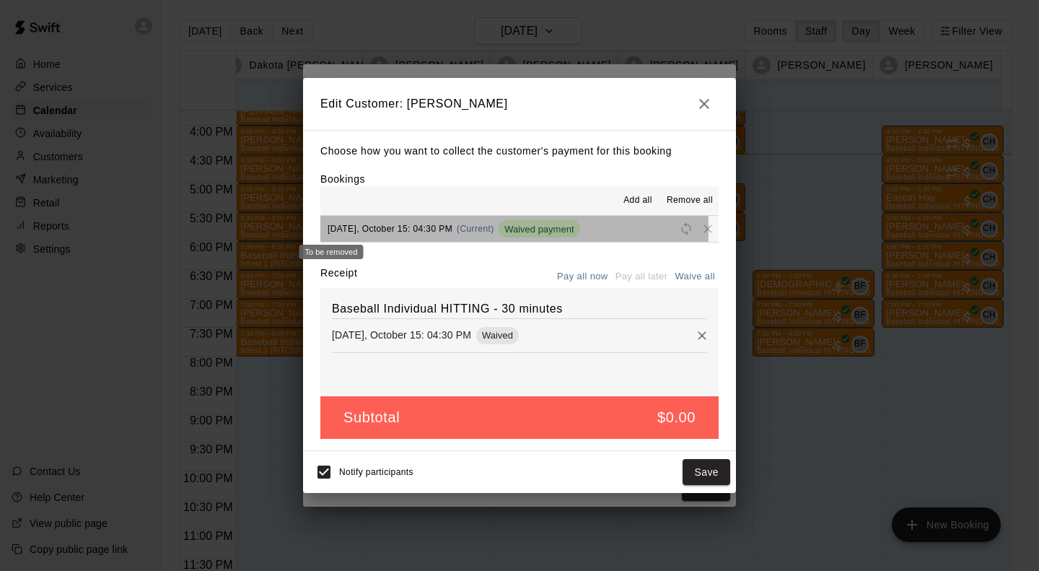
click at [328, 229] on span "To be removed" at bounding box center [323, 228] width 7 height 11
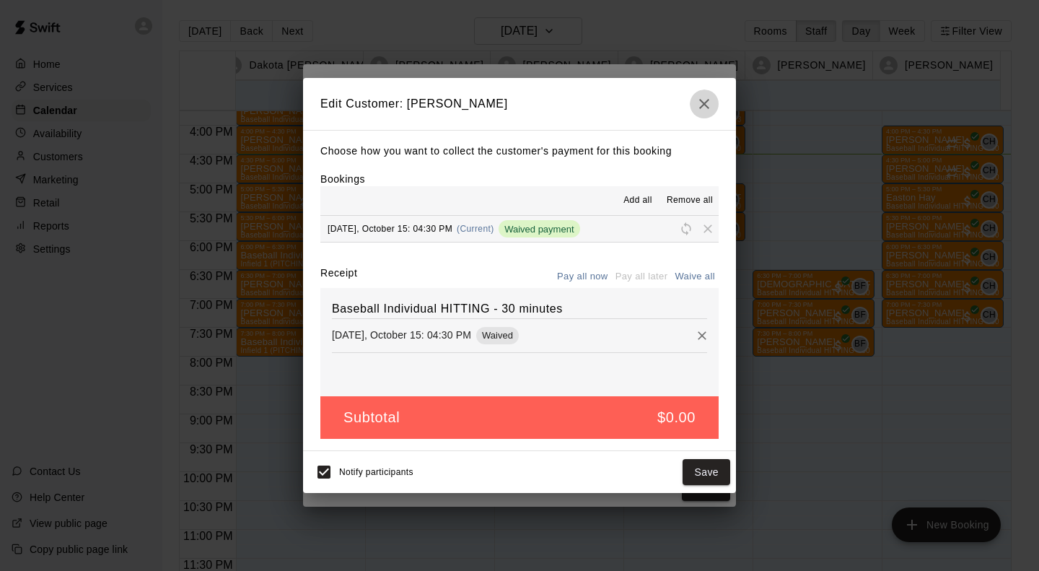
click at [707, 102] on icon "button" at bounding box center [704, 103] width 17 height 17
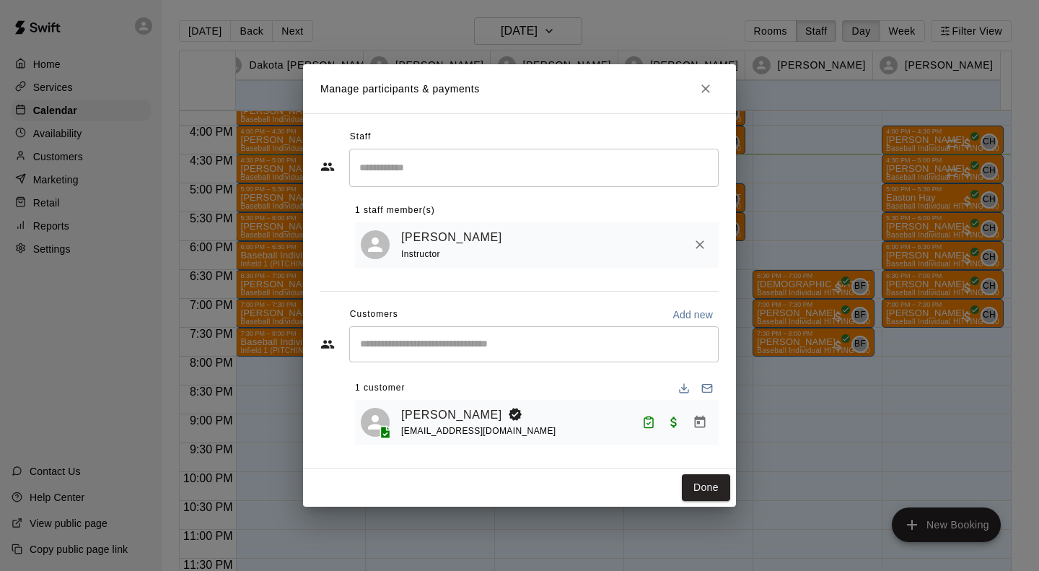
click at [707, 102] on h2 "Manage participants & payments" at bounding box center [519, 88] width 433 height 49
click at [710, 96] on button "Close" at bounding box center [706, 89] width 26 height 26
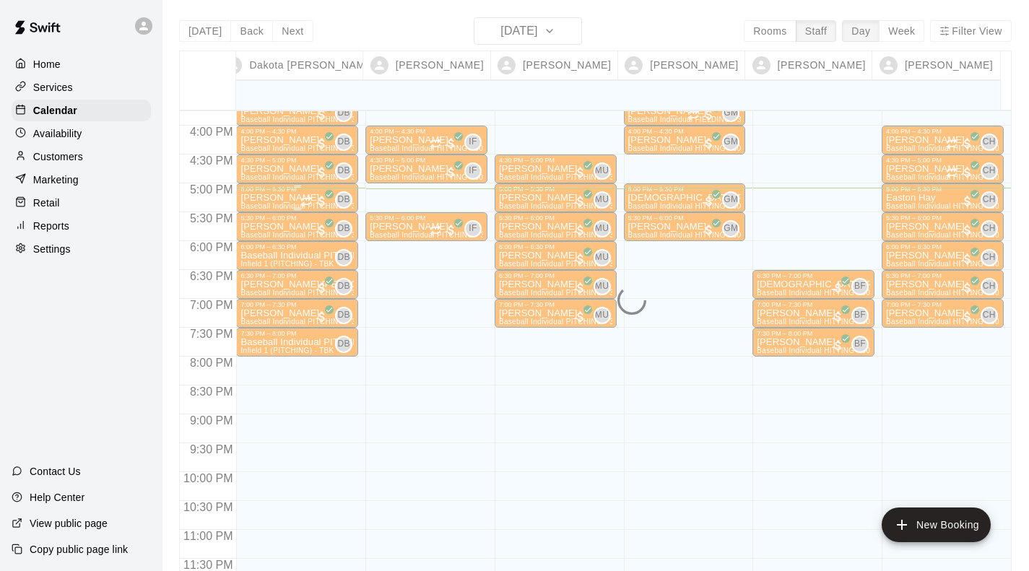
click at [265, 198] on p "[PERSON_NAME]" at bounding box center [296, 198] width 113 height 0
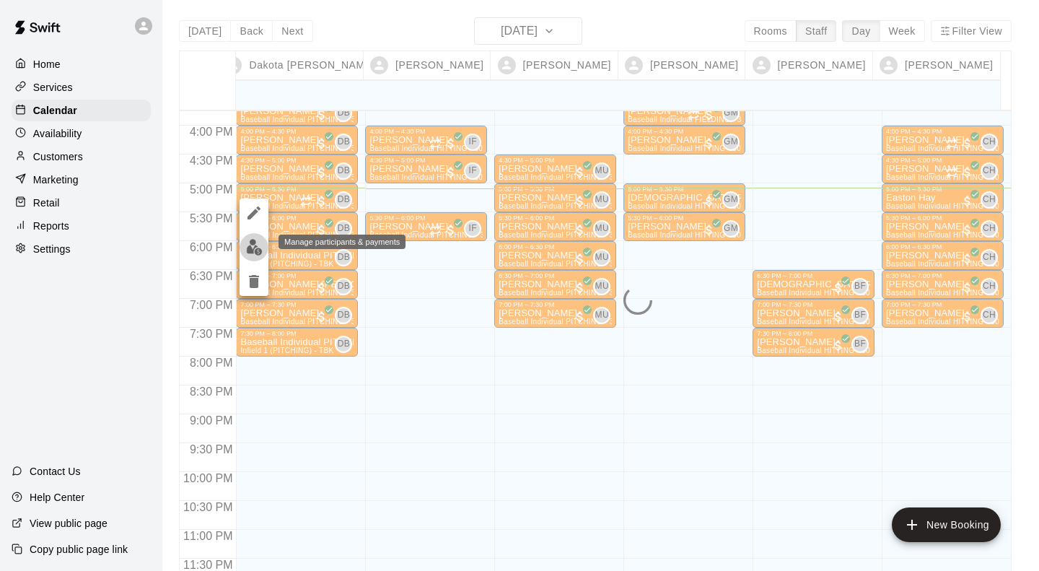
click at [254, 240] on img "edit" at bounding box center [254, 247] width 17 height 17
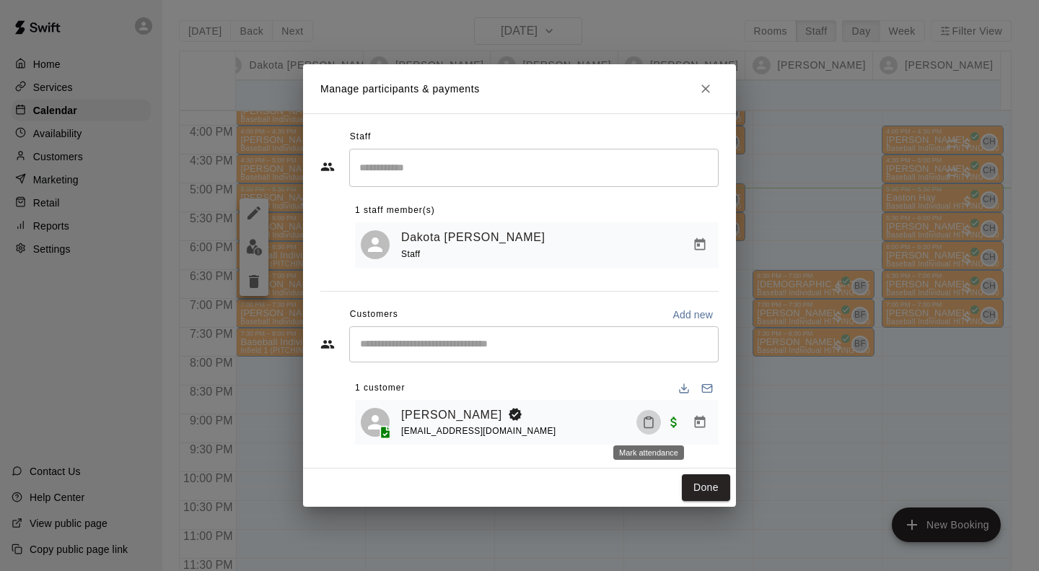
click at [654, 416] on icon "Mark attendance" at bounding box center [648, 422] width 13 height 13
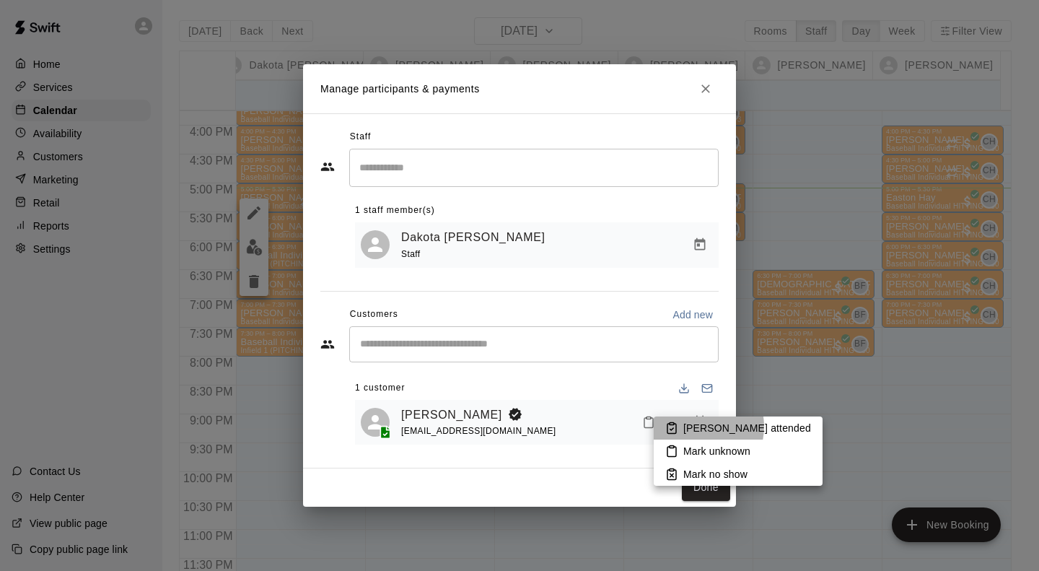
click at [694, 427] on p "[PERSON_NAME] attended" at bounding box center [748, 428] width 128 height 14
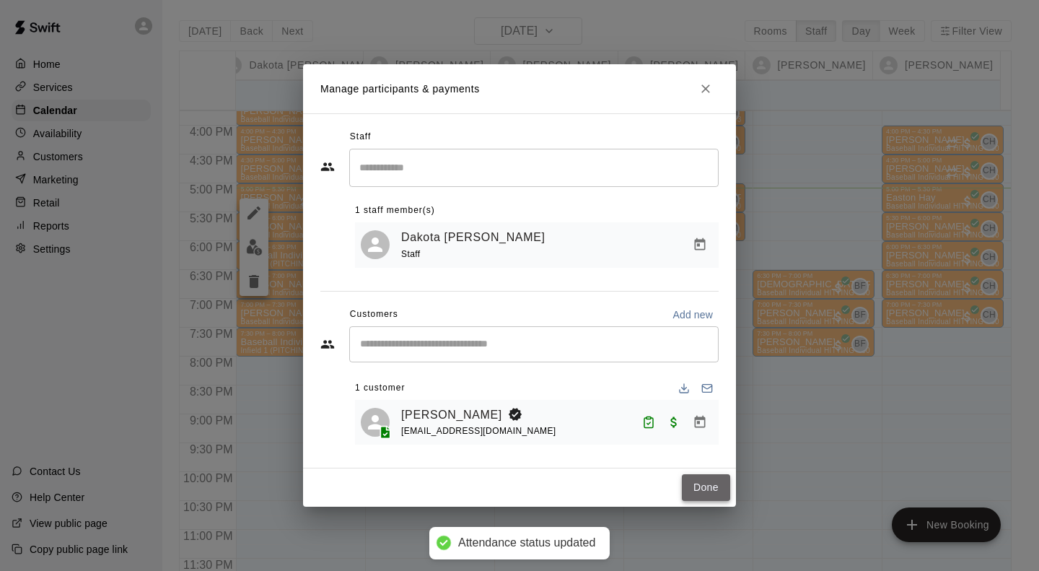
click at [702, 486] on button "Done" at bounding box center [706, 487] width 48 height 27
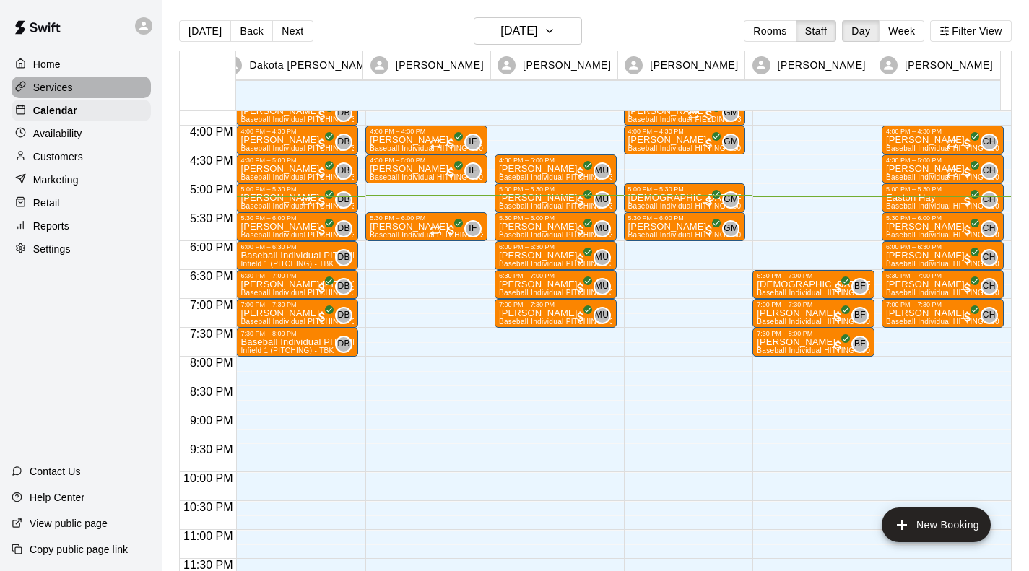
click at [63, 91] on p "Services" at bounding box center [53, 87] width 40 height 14
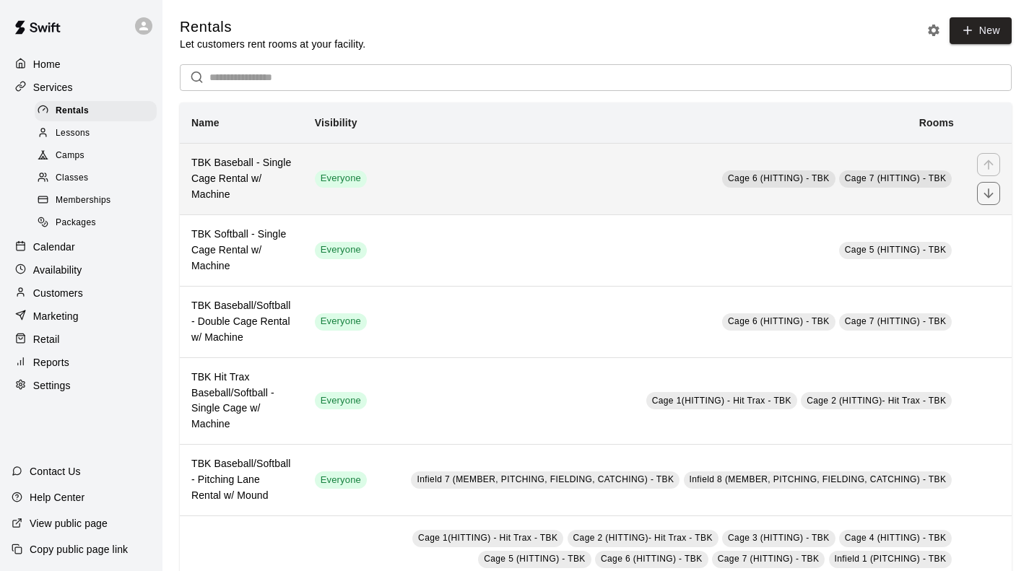
click at [253, 201] on h6 "TBK Baseball - Single Cage Rental w/ Machine" at bounding box center [241, 179] width 100 height 48
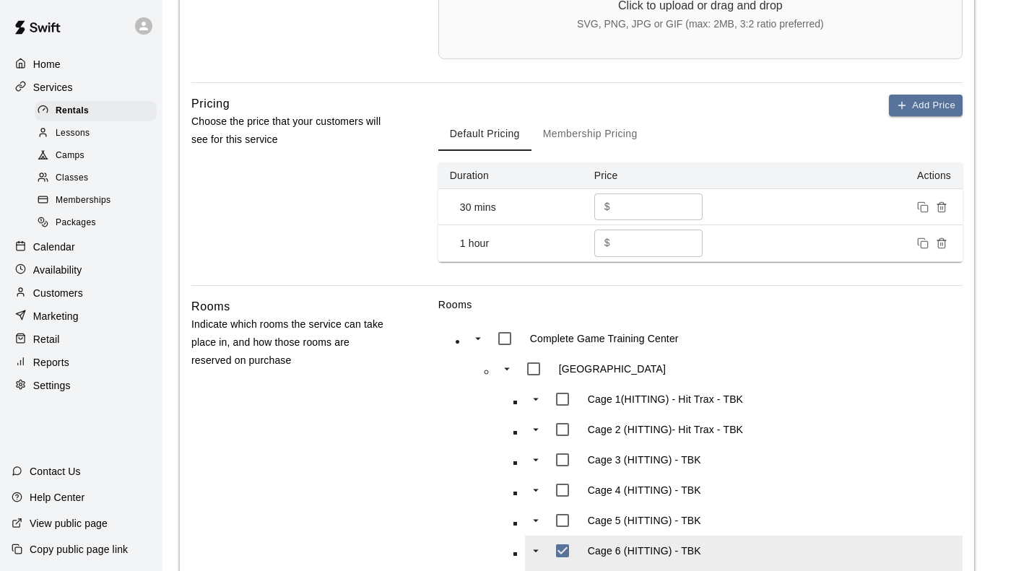
scroll to position [480, 0]
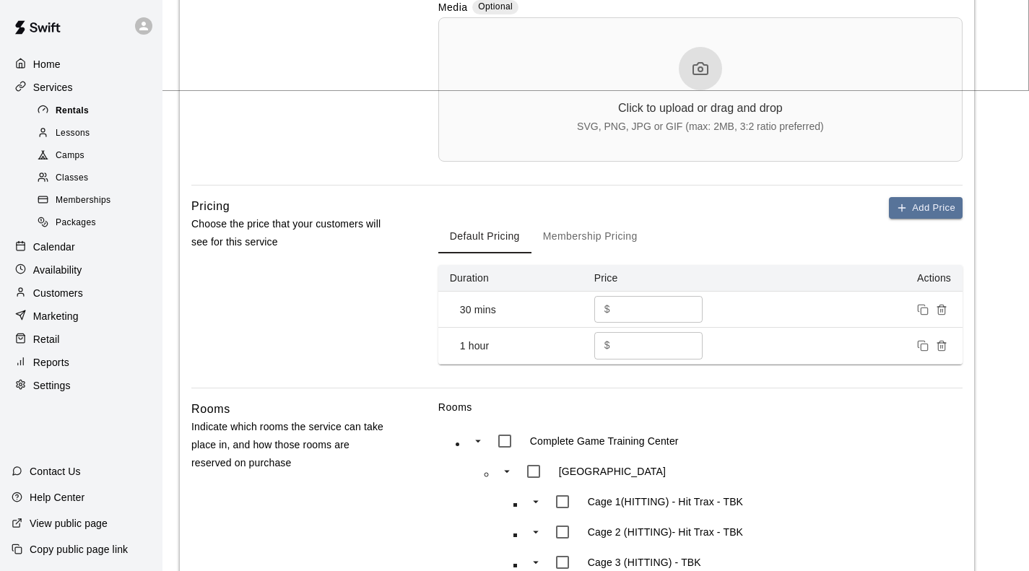
click at [61, 105] on div "Rentals" at bounding box center [96, 111] width 122 height 20
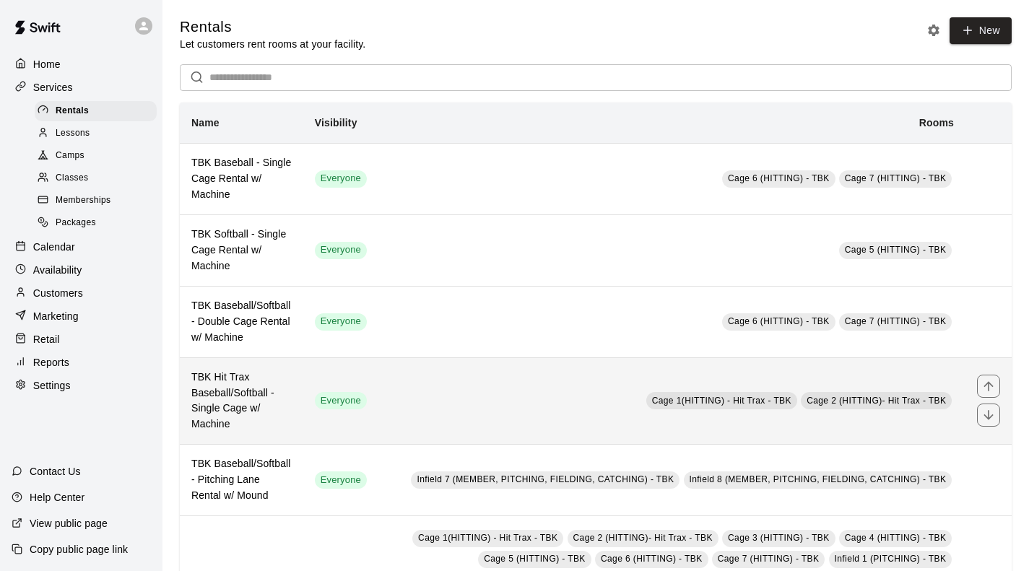
click at [237, 383] on h6 "TBK Hit Trax Baseball/Softball - Single Cage w/ Machine" at bounding box center [241, 402] width 100 height 64
